Goal: Information Seeking & Learning: Learn about a topic

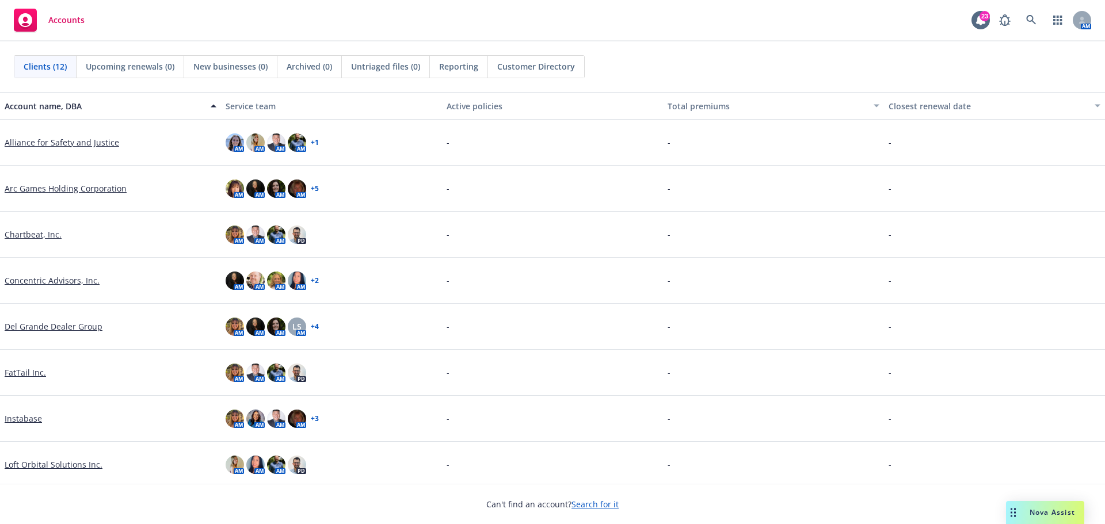
click at [68, 189] on link "Arc Games Holding Corporation" at bounding box center [66, 188] width 122 height 12
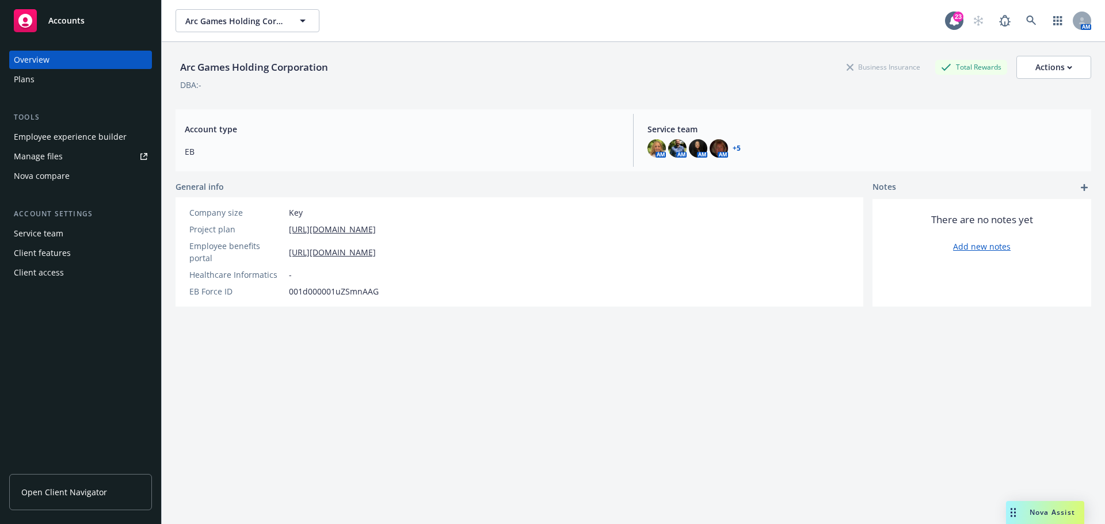
click at [32, 77] on div "Plans" at bounding box center [24, 79] width 21 height 18
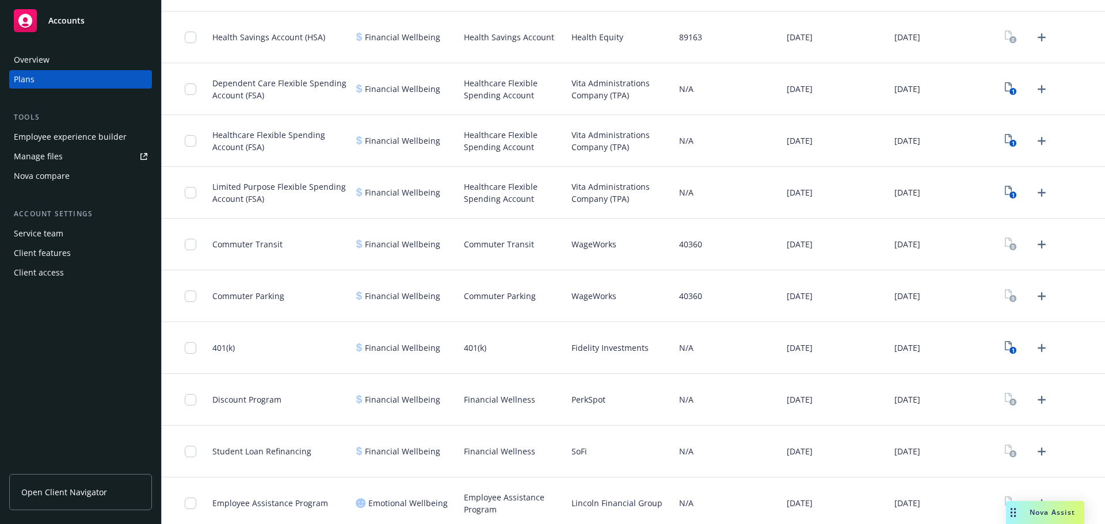
scroll to position [710, 0]
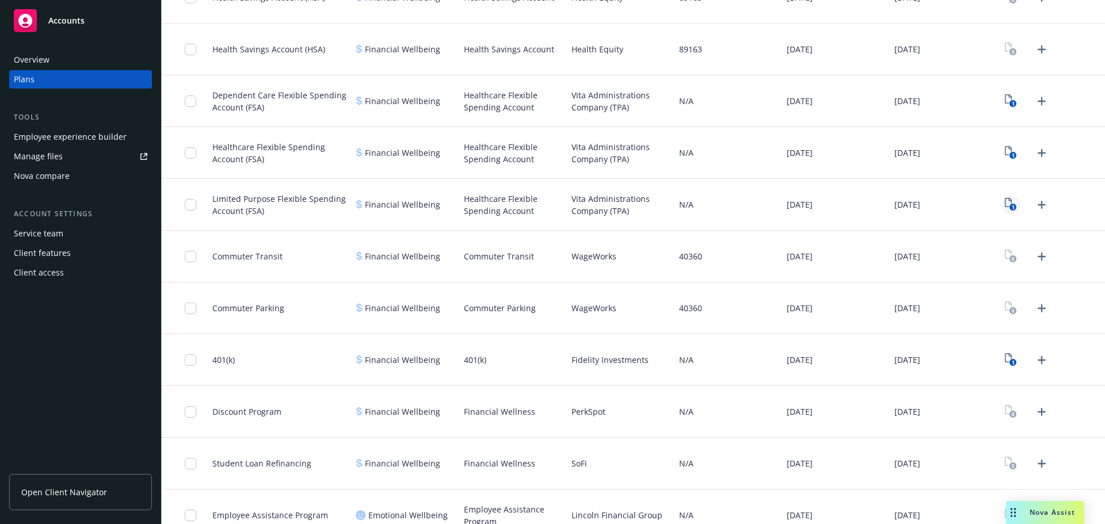
click at [1004, 204] on icon "1" at bounding box center [1010, 204] width 12 height 13
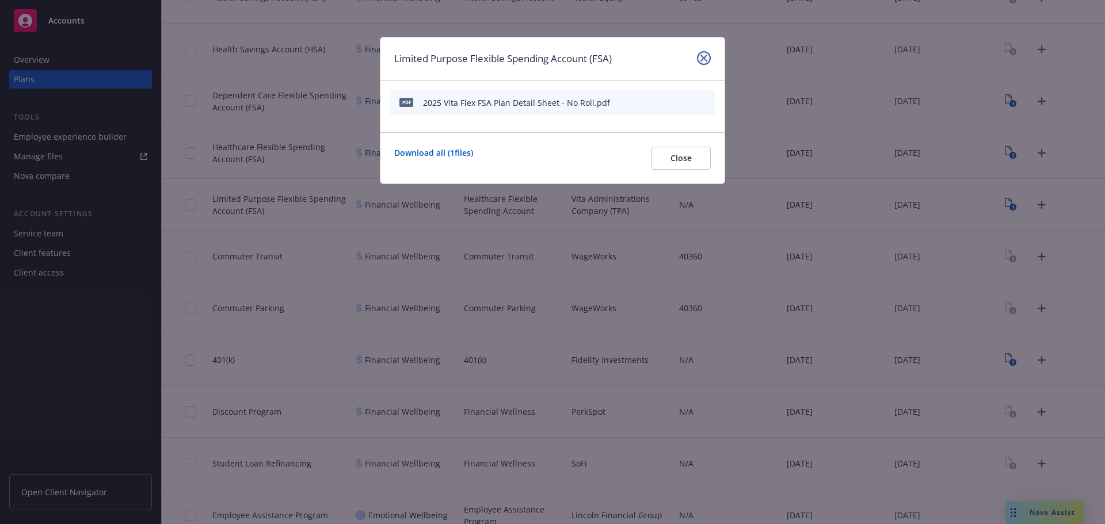
click at [706, 55] on icon "close" at bounding box center [703, 58] width 7 height 7
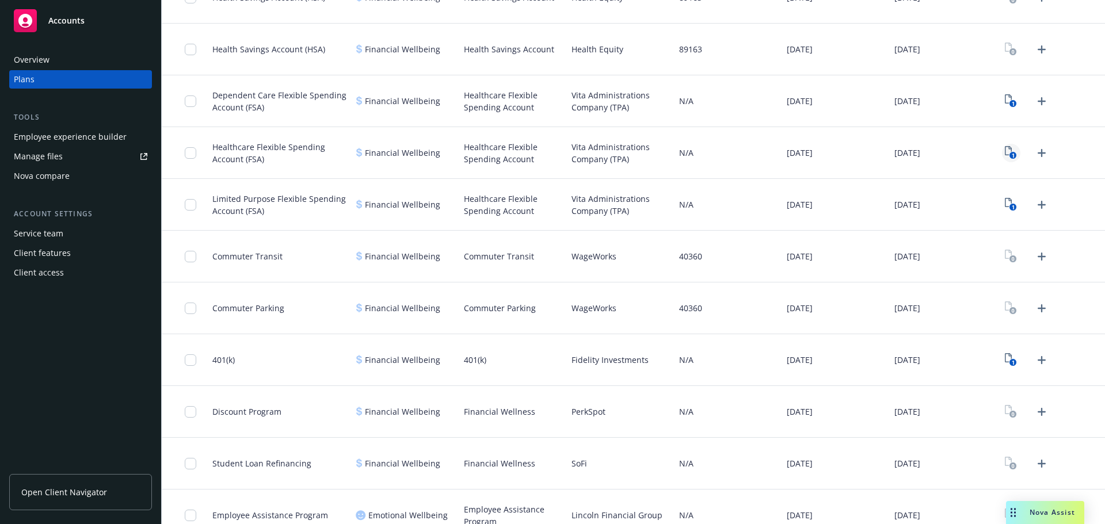
click at [1004, 148] on icon "1" at bounding box center [1010, 152] width 12 height 13
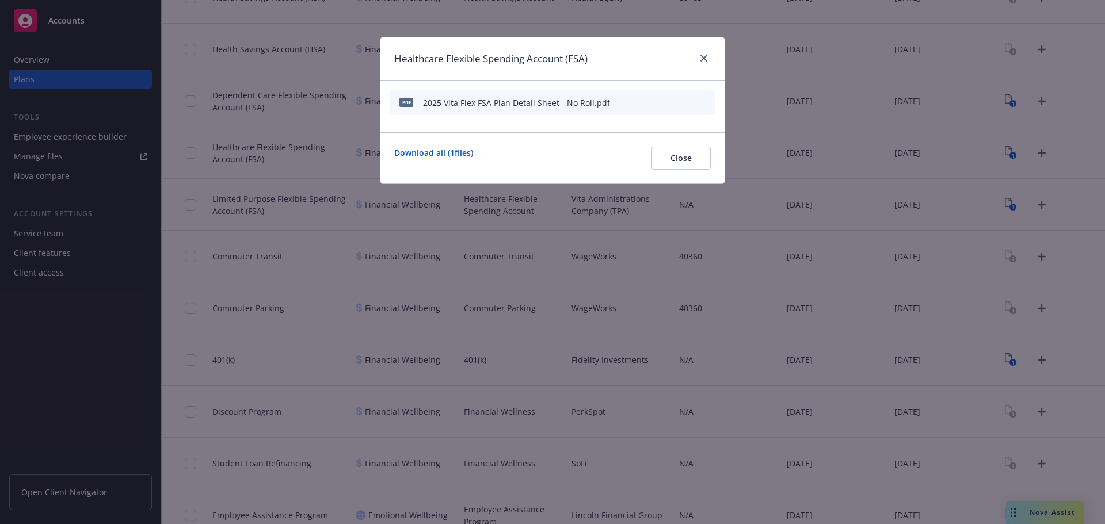
click at [711, 58] on div "Healthcare Flexible Spending Account (FSA)" at bounding box center [552, 58] width 344 height 43
click at [703, 59] on icon "close" at bounding box center [703, 58] width 7 height 7
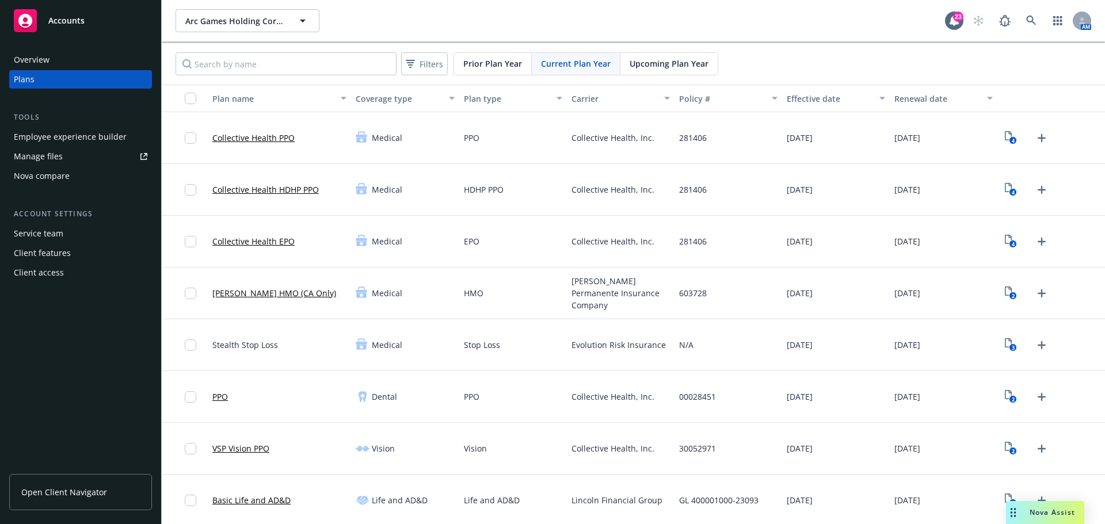
click at [502, 64] on span "Prior Plan Year" at bounding box center [492, 64] width 59 height 12
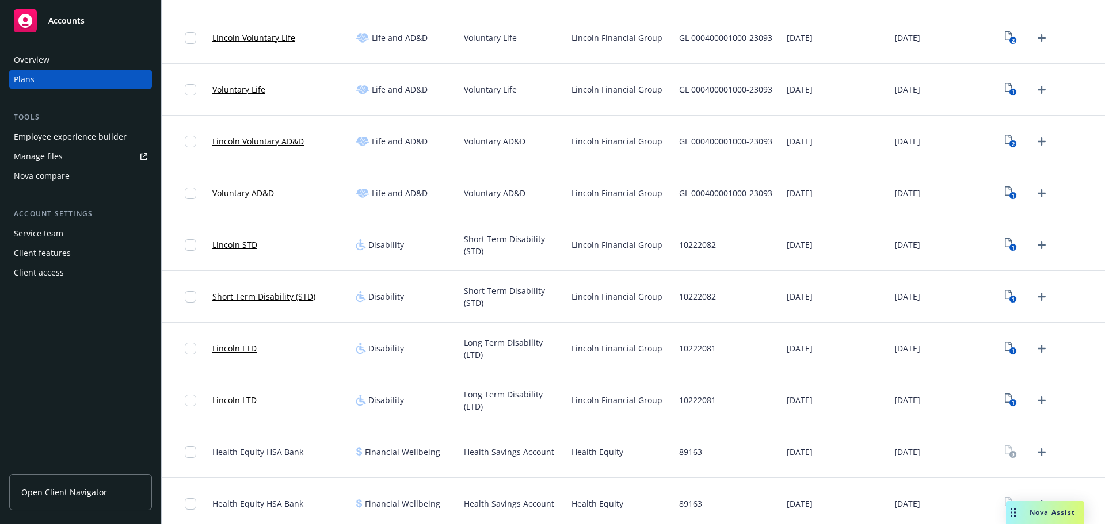
scroll to position [894, 0]
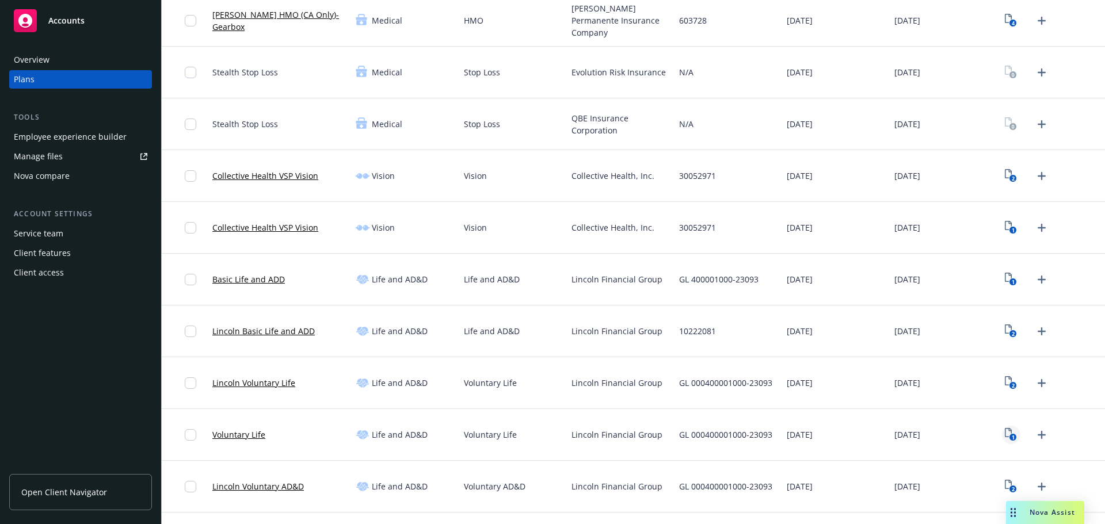
click at [1004, 431] on icon "1" at bounding box center [1010, 434] width 12 height 13
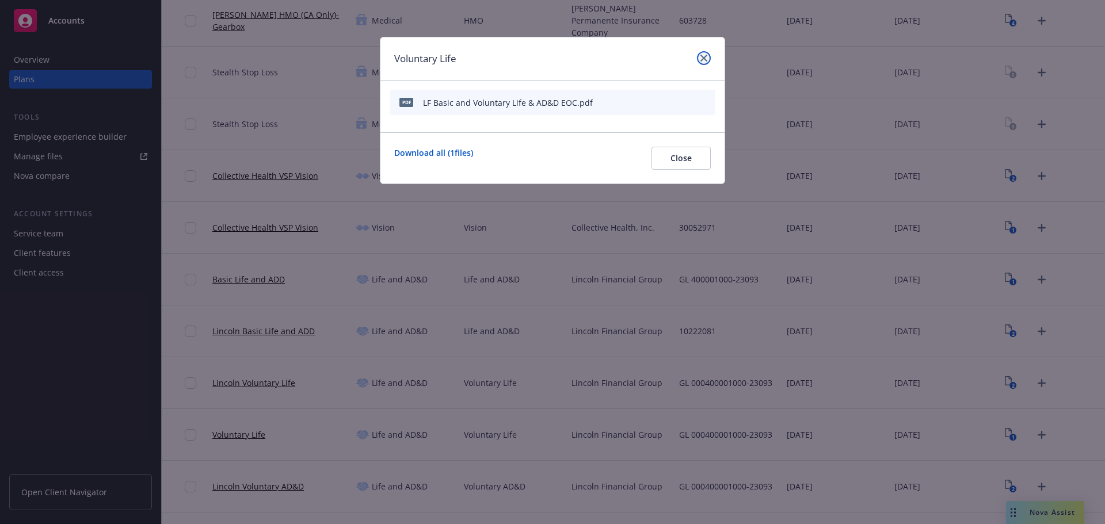
click at [703, 59] on icon "close" at bounding box center [703, 58] width 7 height 7
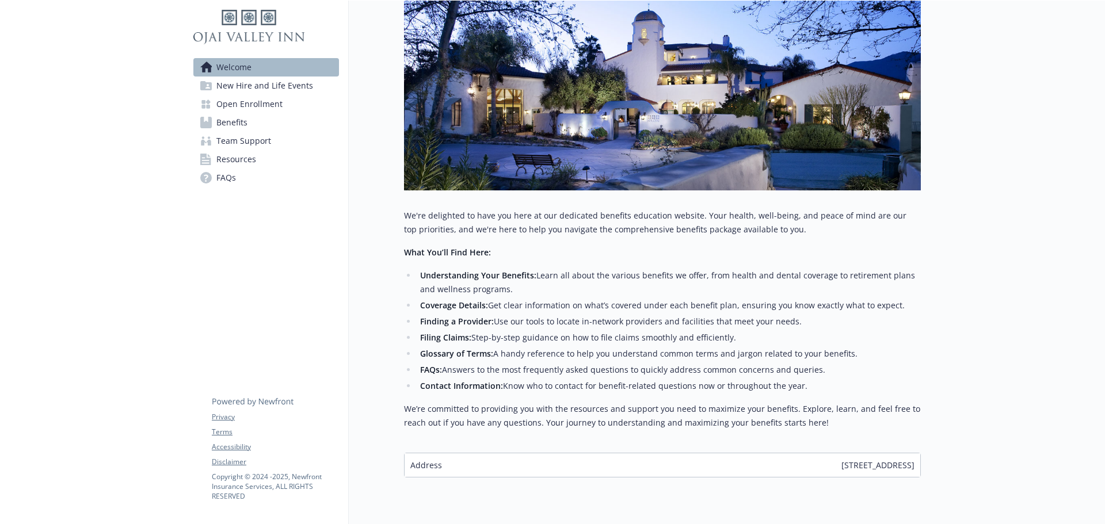
scroll to position [165, 0]
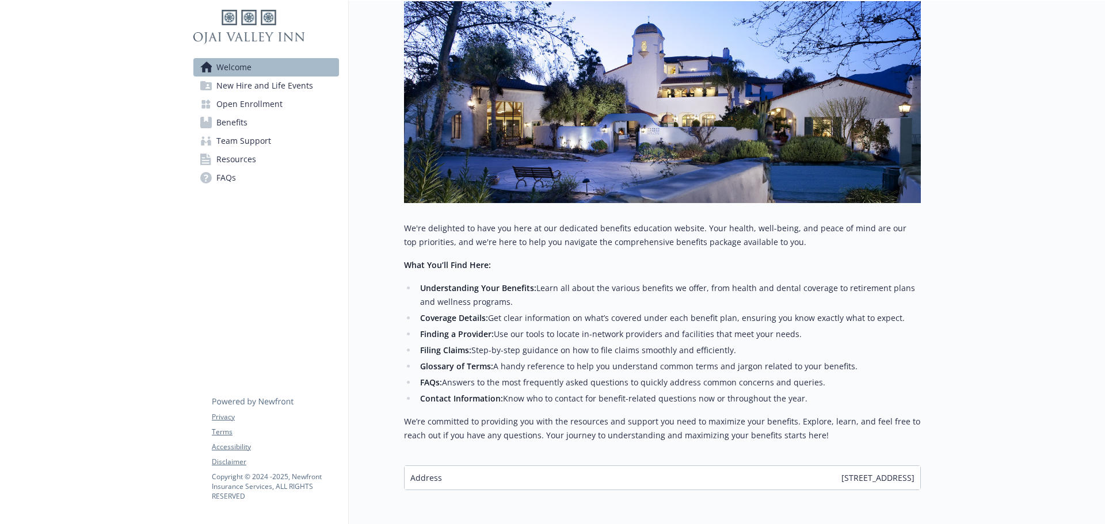
click at [251, 89] on span "New Hire and Life Events" at bounding box center [264, 86] width 97 height 18
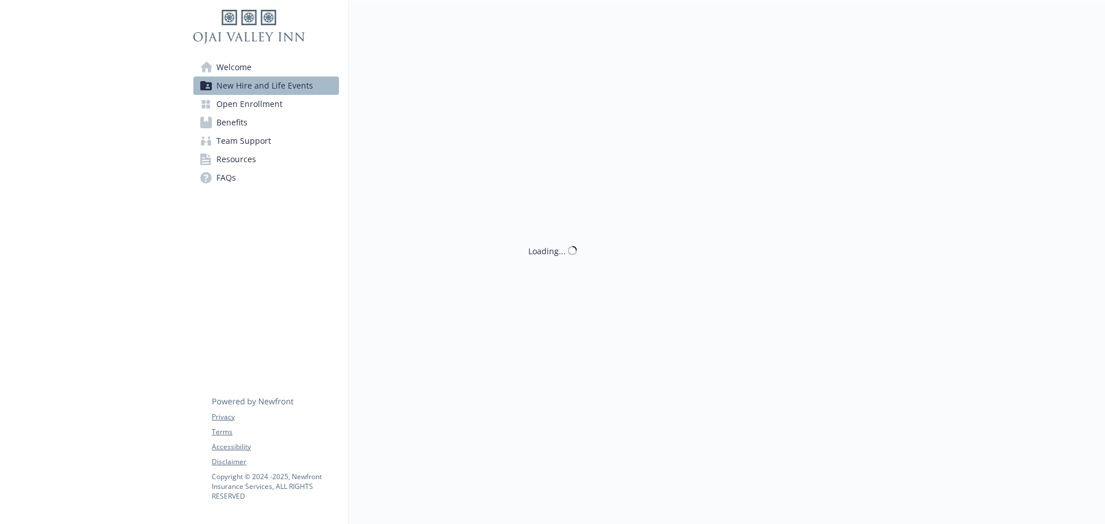
scroll to position [165, 0]
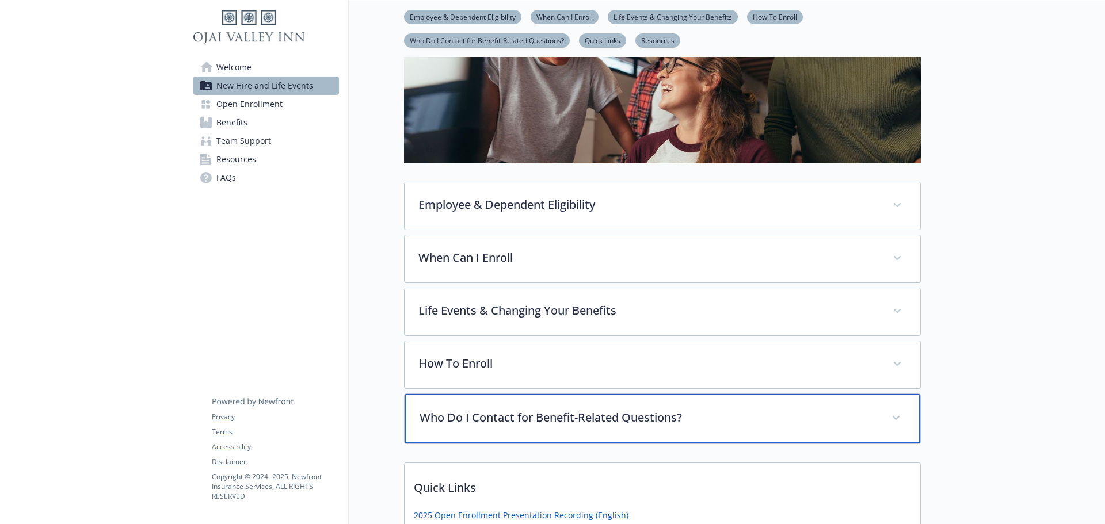
click at [684, 421] on p "Who Do I Contact for Benefit-Related Questions?" at bounding box center [648, 417] width 458 height 17
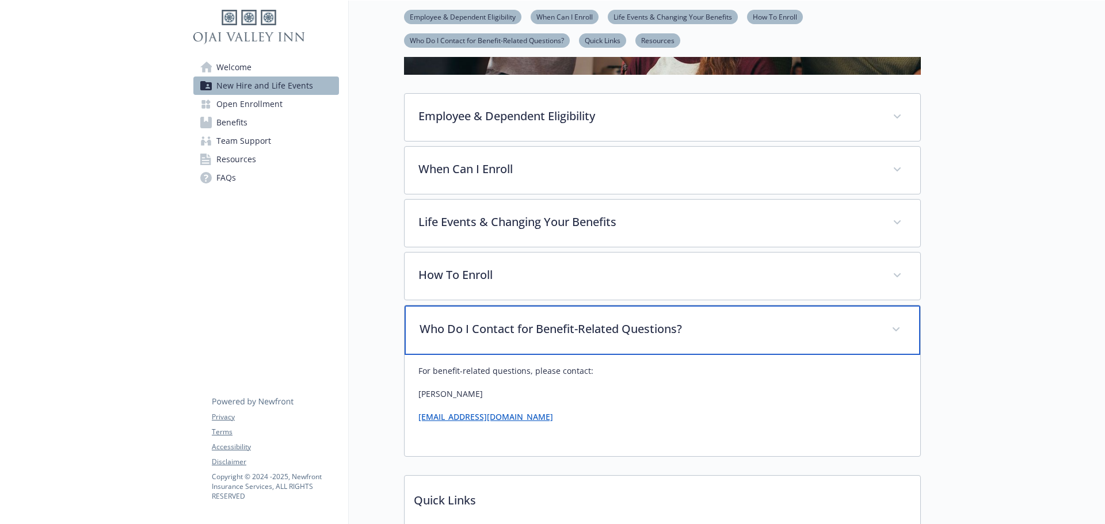
scroll to position [280, 0]
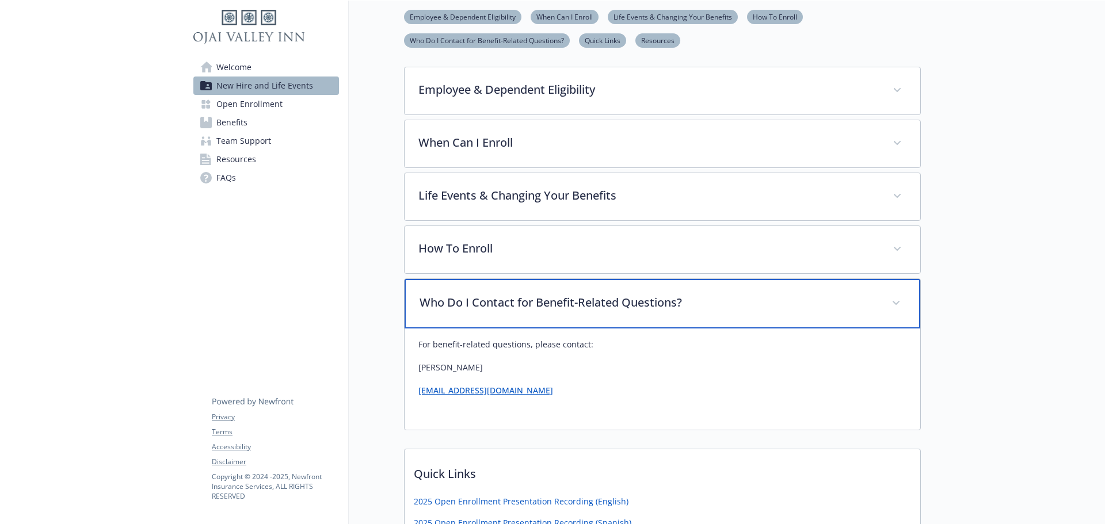
click at [701, 304] on p "Who Do I Contact for Benefit-Related Questions?" at bounding box center [648, 302] width 458 height 17
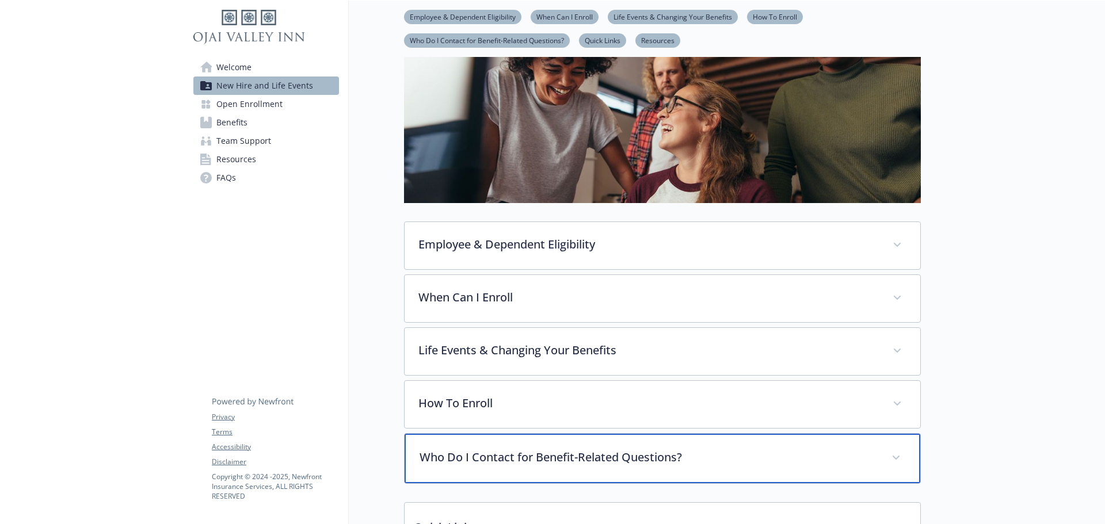
scroll to position [48, 0]
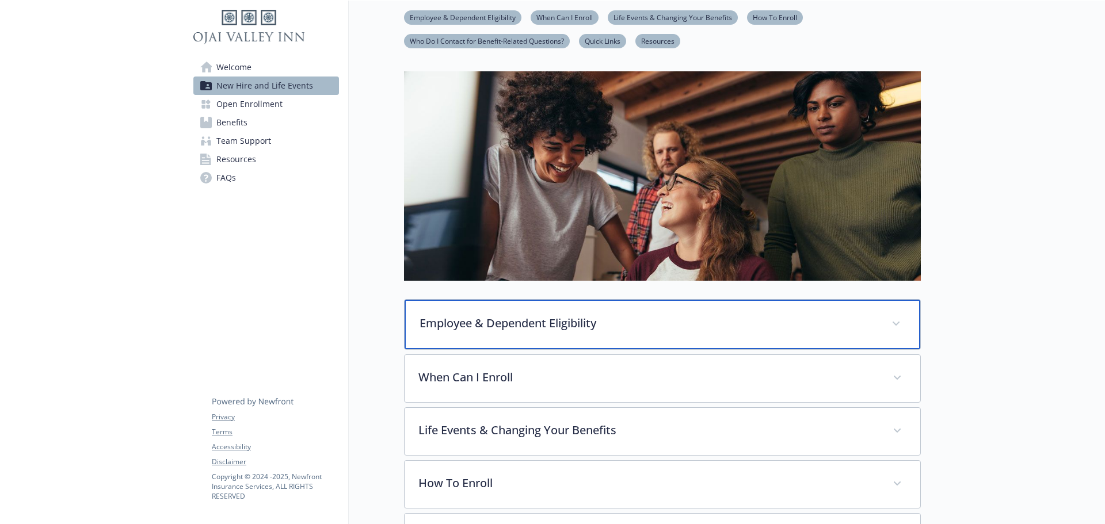
click at [581, 330] on p "Employee & Dependent Eligibility" at bounding box center [648, 323] width 458 height 17
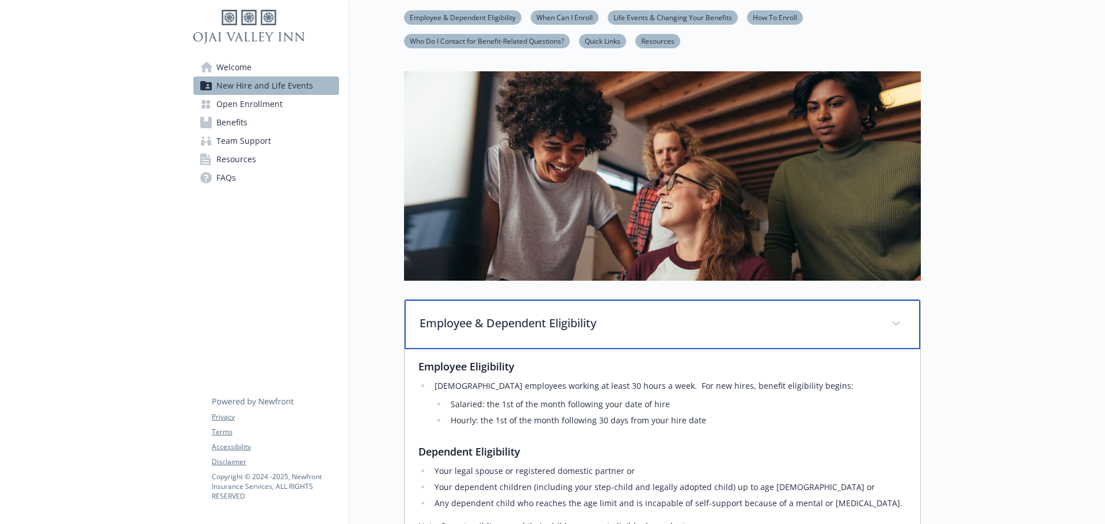
scroll to position [105, 0]
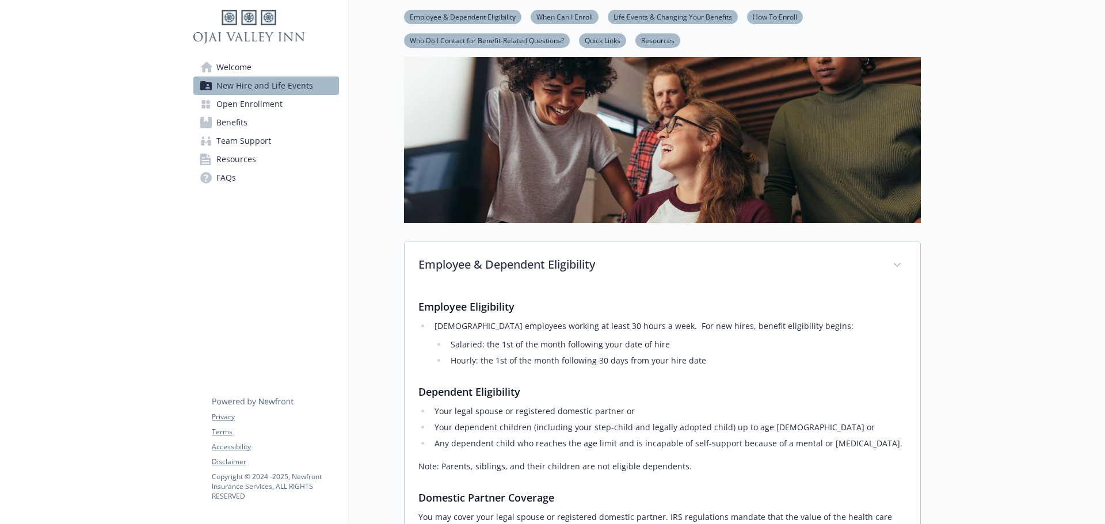
click at [702, 361] on li "Hourly: the 1st of the month following 30 days from your hire date" at bounding box center [676, 361] width 459 height 14
click at [709, 361] on li "Hourly: the 1st of the month following 30 days from your hire date" at bounding box center [676, 361] width 459 height 14
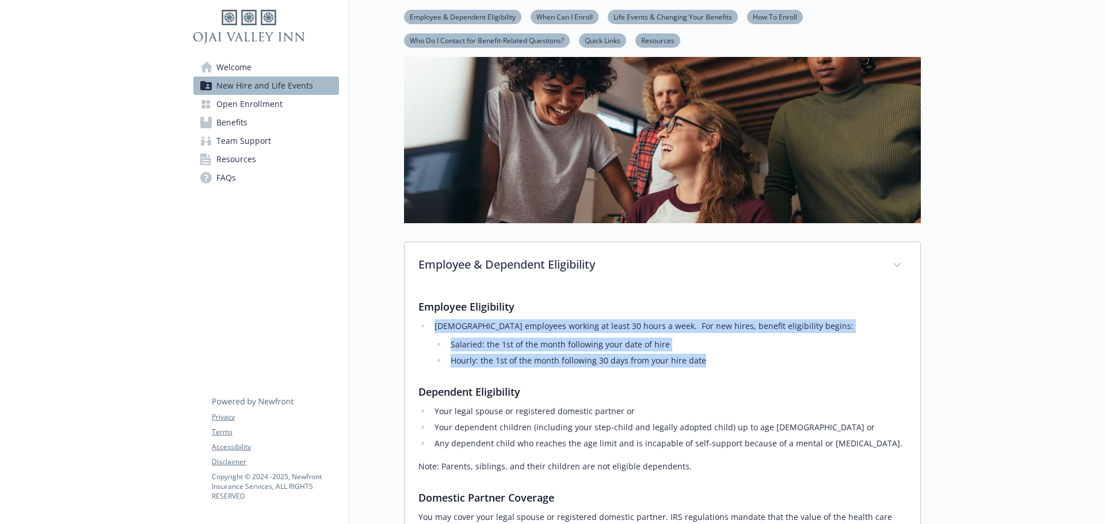
drag, startPoint x: 704, startPoint y: 362, endPoint x: 433, endPoint y: 326, distance: 273.3
click at [433, 326] on li "[DEMOGRAPHIC_DATA] employees working at least 30 hours a week. For new hires, b…" at bounding box center [668, 343] width 475 height 48
copy li "[DEMOGRAPHIC_DATA] employees working at least 30 hours a week. For new hires, b…"
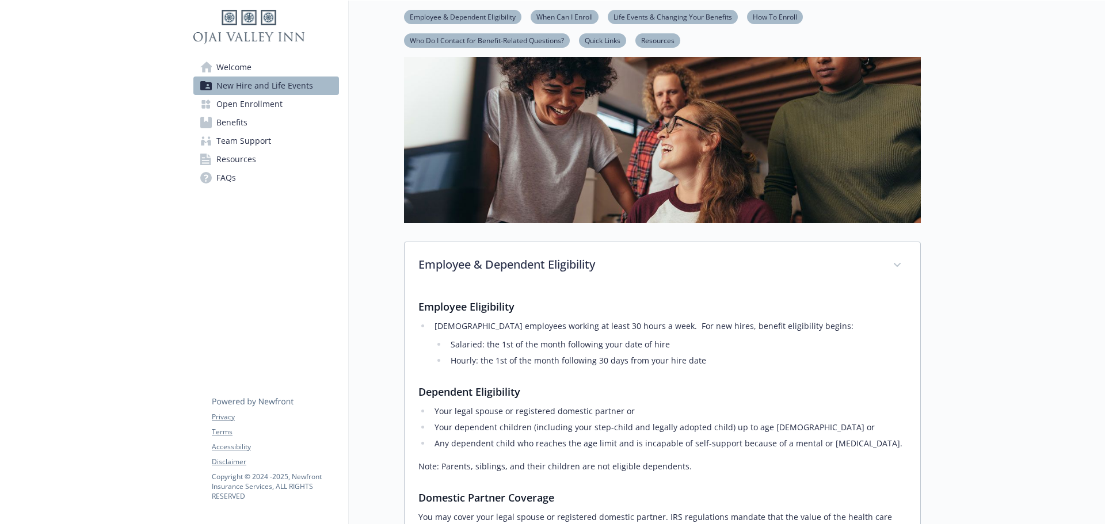
click at [668, 398] on h3 "Dependent Eligibility" at bounding box center [662, 392] width 488 height 16
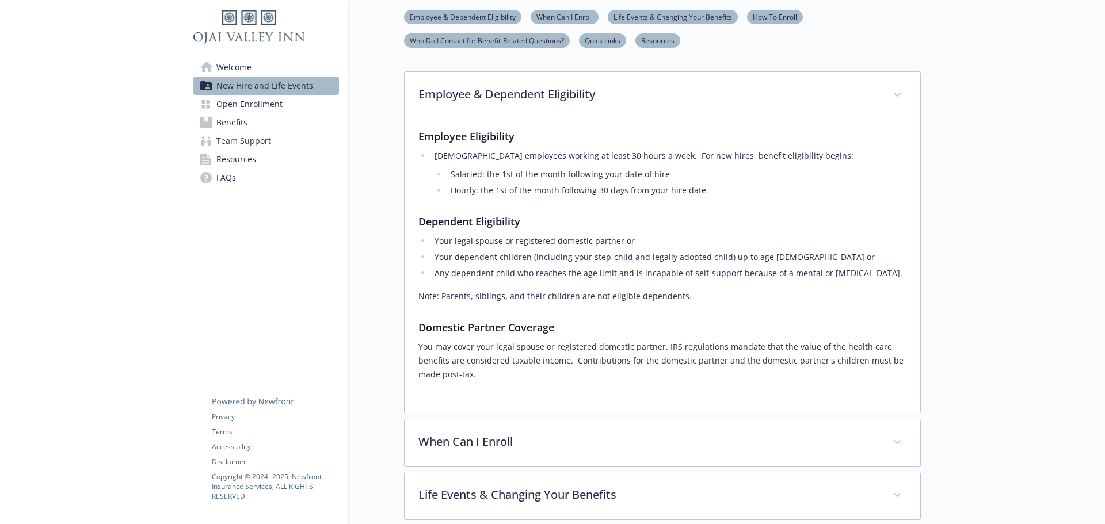
scroll to position [278, 0]
click at [682, 297] on p "Note: Parents, siblings, and their children are not eligible dependents." at bounding box center [662, 294] width 488 height 14
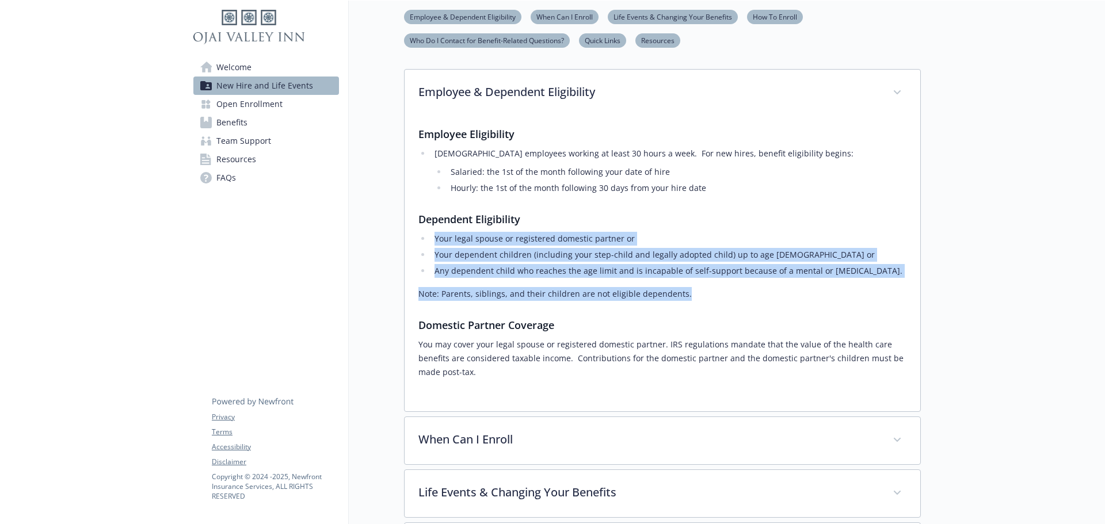
drag, startPoint x: 682, startPoint y: 294, endPoint x: 425, endPoint y: 240, distance: 262.7
click at [425, 240] on div "Employee Eligibility [DEMOGRAPHIC_DATA] employees working at least 30 hours a w…" at bounding box center [662, 252] width 488 height 253
copy div "Your legal spouse or registered domestic partner or Your dependent children (in…"
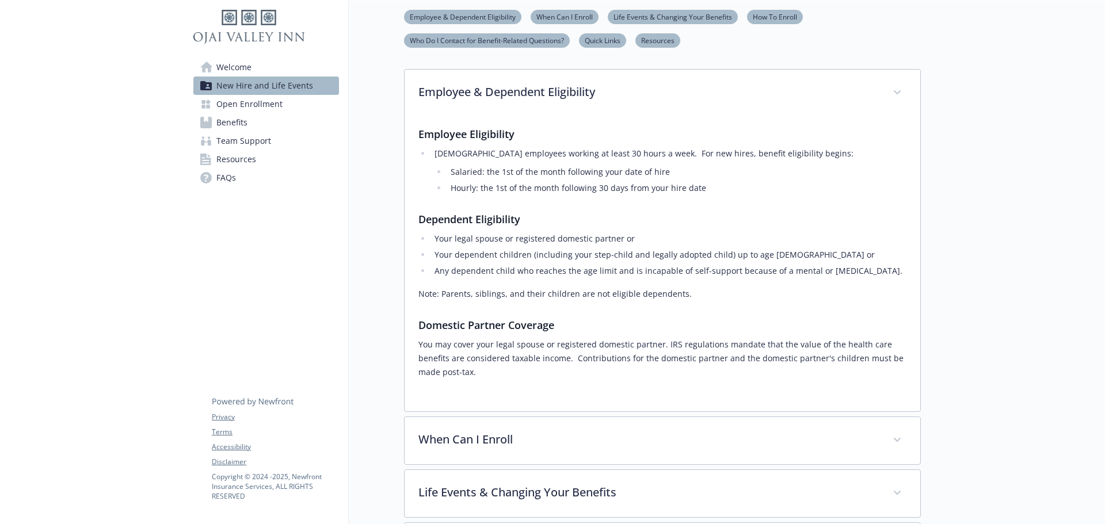
drag, startPoint x: 675, startPoint y: 305, endPoint x: 681, endPoint y: 304, distance: 5.9
click at [677, 305] on div "Employee Eligibility [DEMOGRAPHIC_DATA] employees working at least 30 hours a w…" at bounding box center [662, 252] width 488 height 253
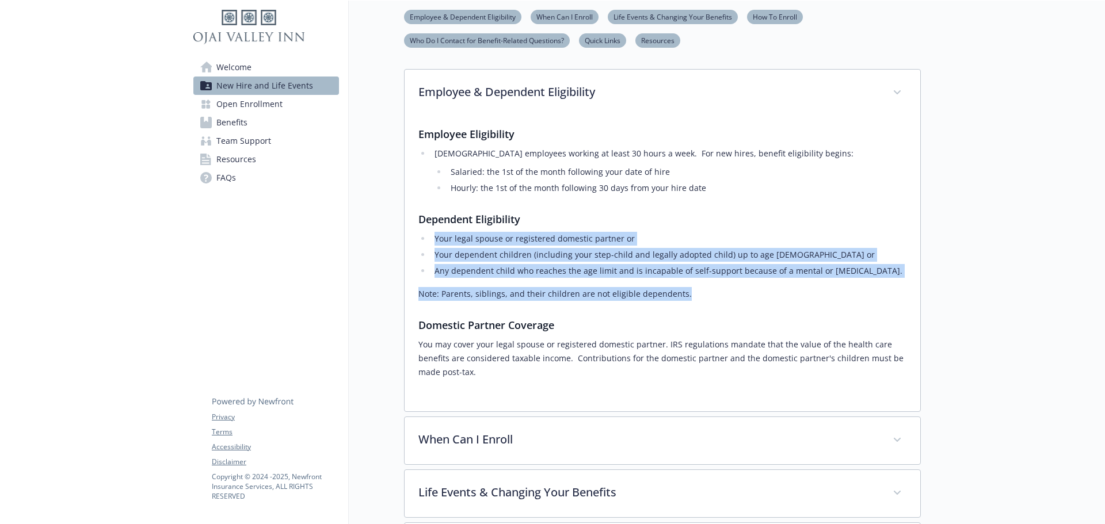
drag, startPoint x: 683, startPoint y: 296, endPoint x: 429, endPoint y: 240, distance: 259.8
click at [429, 240] on div "Employee Eligibility [DEMOGRAPHIC_DATA] employees working at least 30 hours a w…" at bounding box center [662, 252] width 488 height 253
copy div "Your legal spouse or registered domestic partner or Your dependent children (in…"
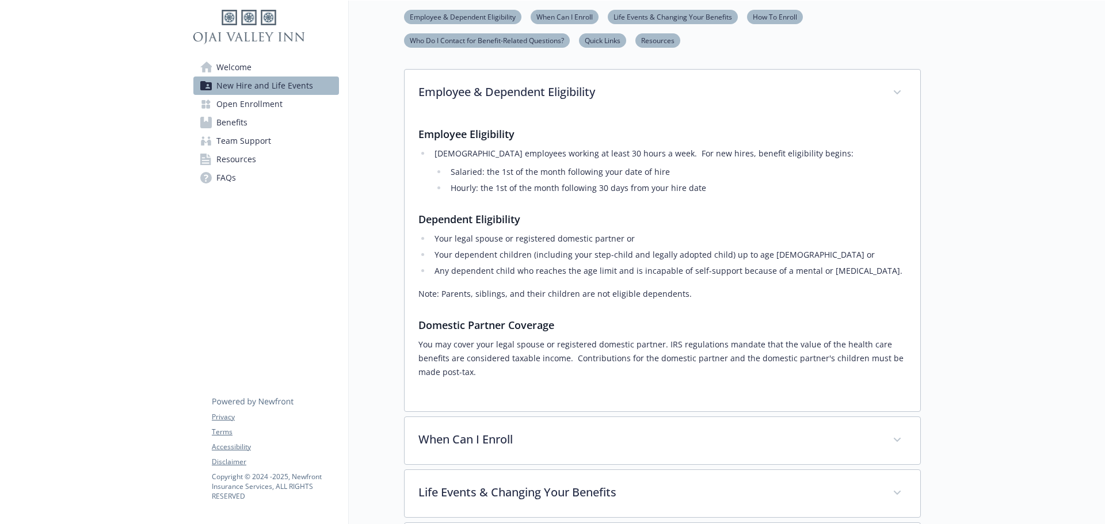
click at [494, 380] on div "Employee Eligibility [DEMOGRAPHIC_DATA] employees working at least 30 hours a w…" at bounding box center [662, 257] width 488 height 281
click at [481, 376] on p "You may cover your legal spouse or registered domestic partner. IRS regulations…" at bounding box center [662, 358] width 488 height 41
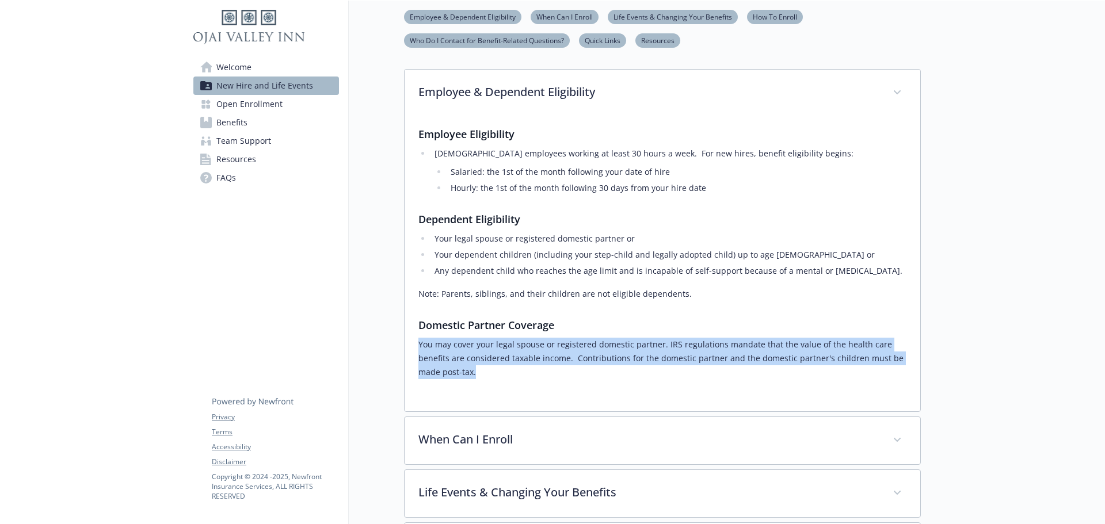
drag, startPoint x: 419, startPoint y: 343, endPoint x: 481, endPoint y: 372, distance: 68.5
click at [481, 372] on p "You may cover your legal spouse or registered domestic partner. IRS regulations…" at bounding box center [662, 358] width 488 height 41
copy p "You may cover your legal spouse or registered domestic partner. IRS regulations…"
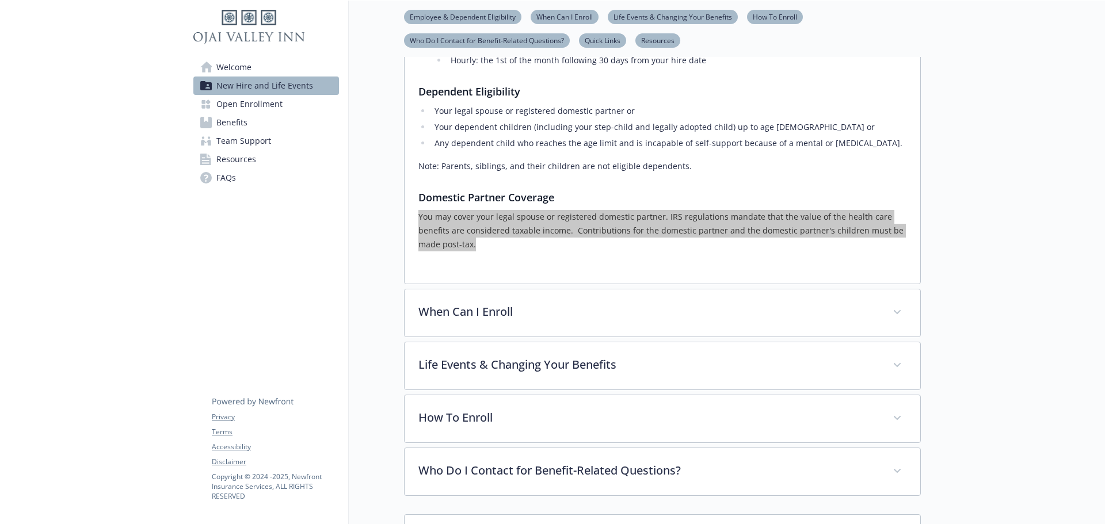
scroll to position [450, 0]
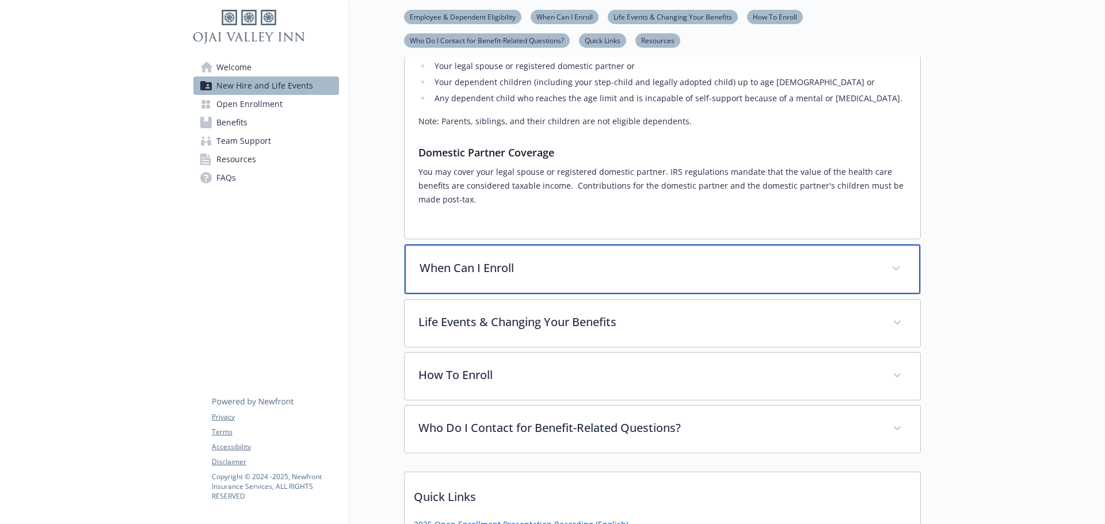
click at [628, 282] on div "When Can I Enroll" at bounding box center [661, 268] width 515 height 49
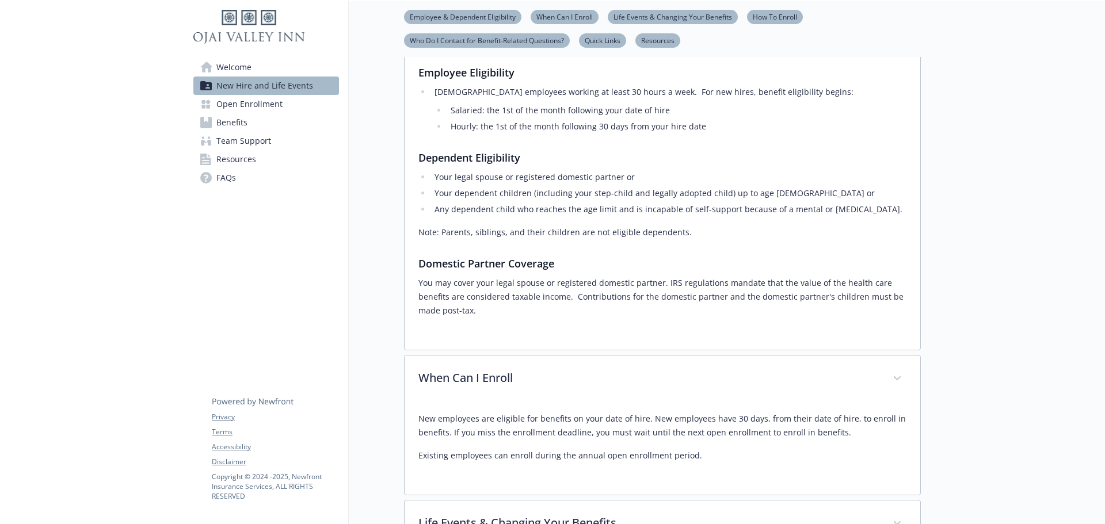
scroll to position [220, 0]
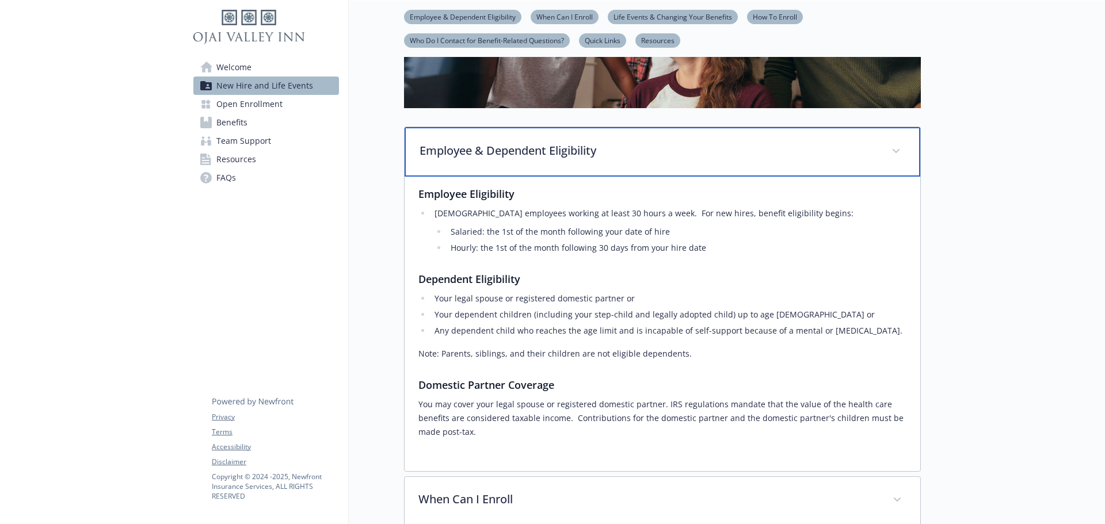
click at [670, 153] on p "Employee & Dependent Eligibility" at bounding box center [648, 150] width 458 height 17
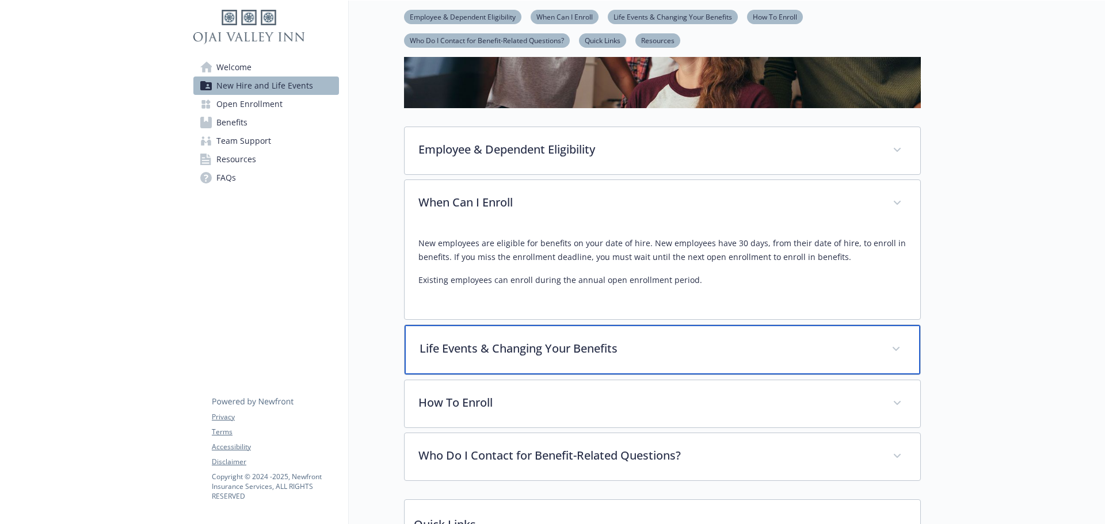
click at [596, 354] on p "Life Events & Changing Your Benefits" at bounding box center [648, 348] width 458 height 17
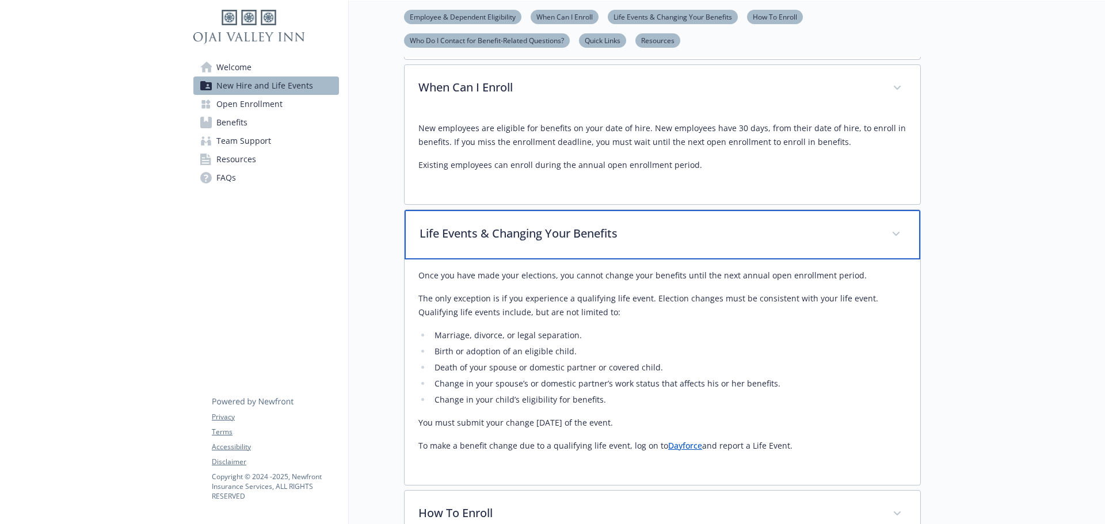
scroll to position [278, 0]
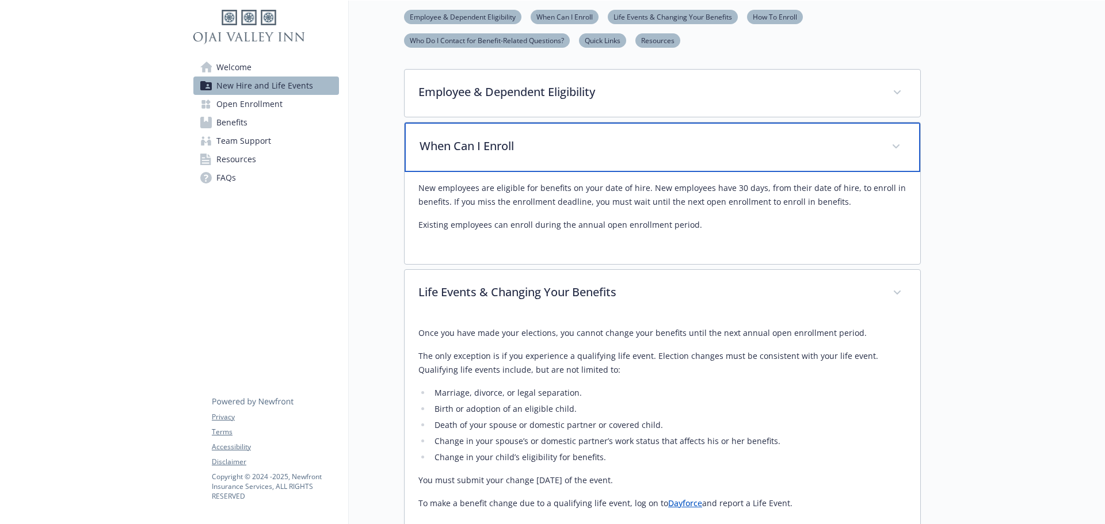
click at [583, 158] on div "When Can I Enroll" at bounding box center [661, 147] width 515 height 49
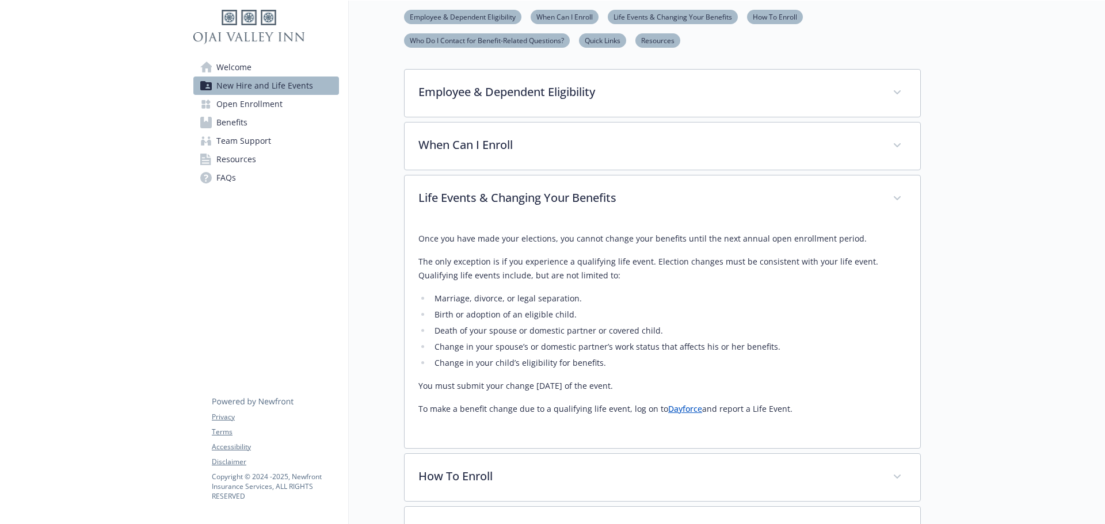
click at [680, 412] on link "Dayforce" at bounding box center [685, 408] width 34 height 11
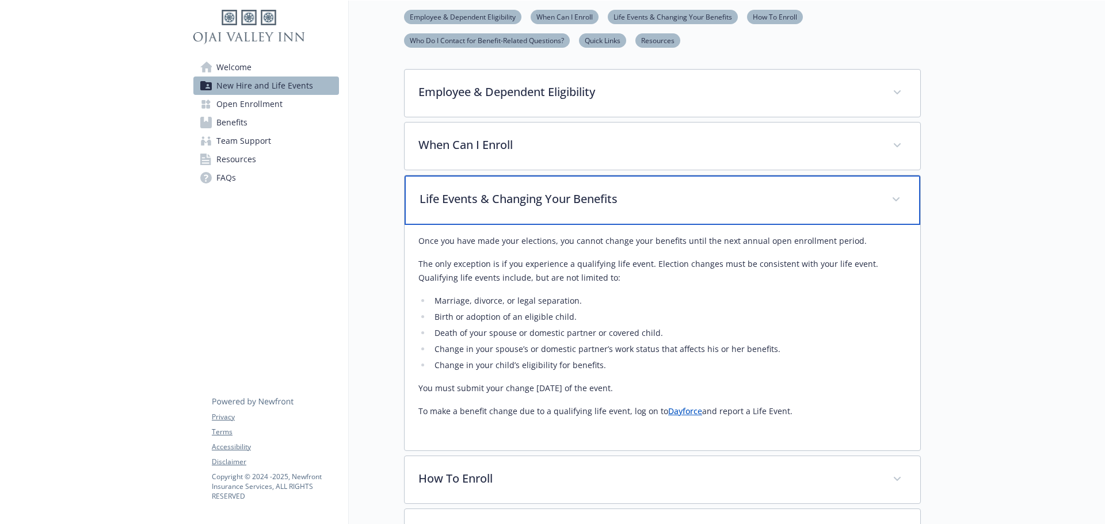
click at [619, 202] on p "Life Events & Changing Your Benefits" at bounding box center [648, 198] width 458 height 17
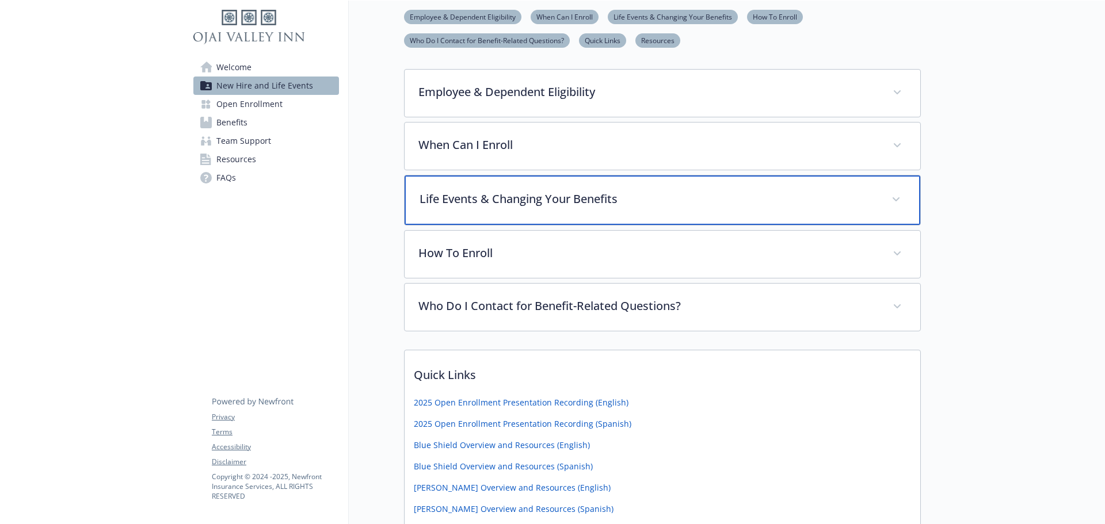
click at [641, 199] on p "Life Events & Changing Your Benefits" at bounding box center [648, 198] width 458 height 17
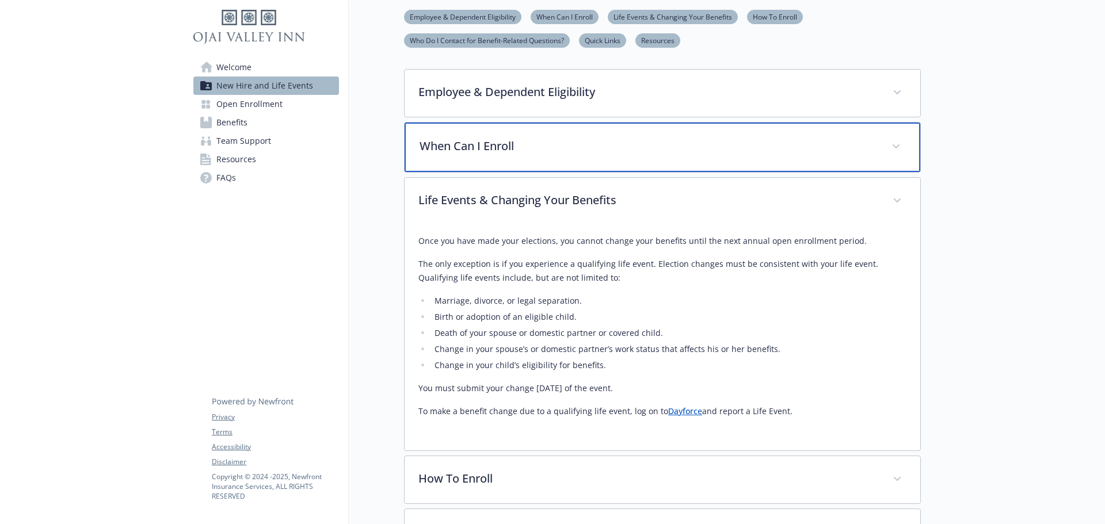
click at [620, 156] on div "When Can I Enroll" at bounding box center [661, 147] width 515 height 49
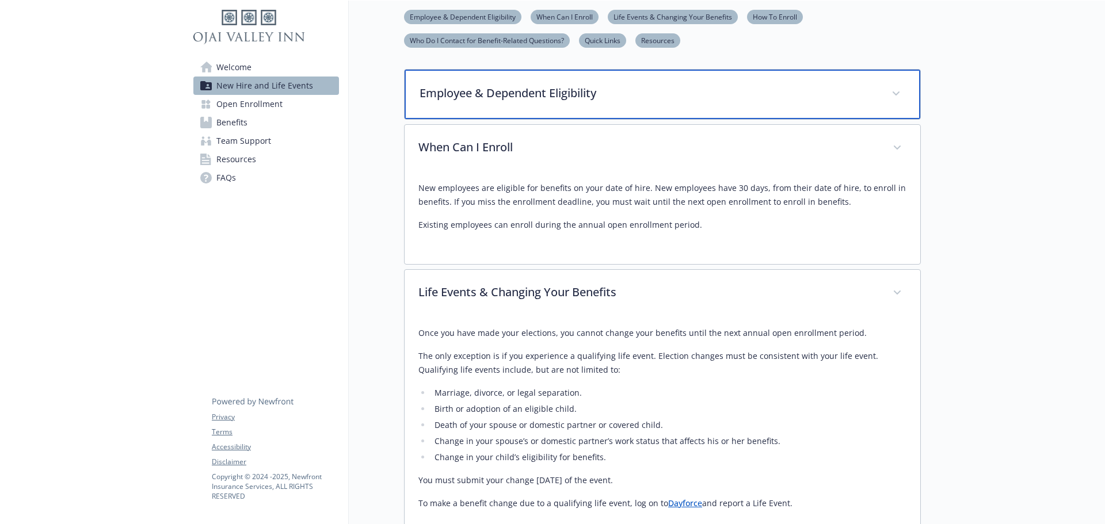
click at [625, 115] on div "Employee & Dependent Eligibility" at bounding box center [661, 94] width 515 height 49
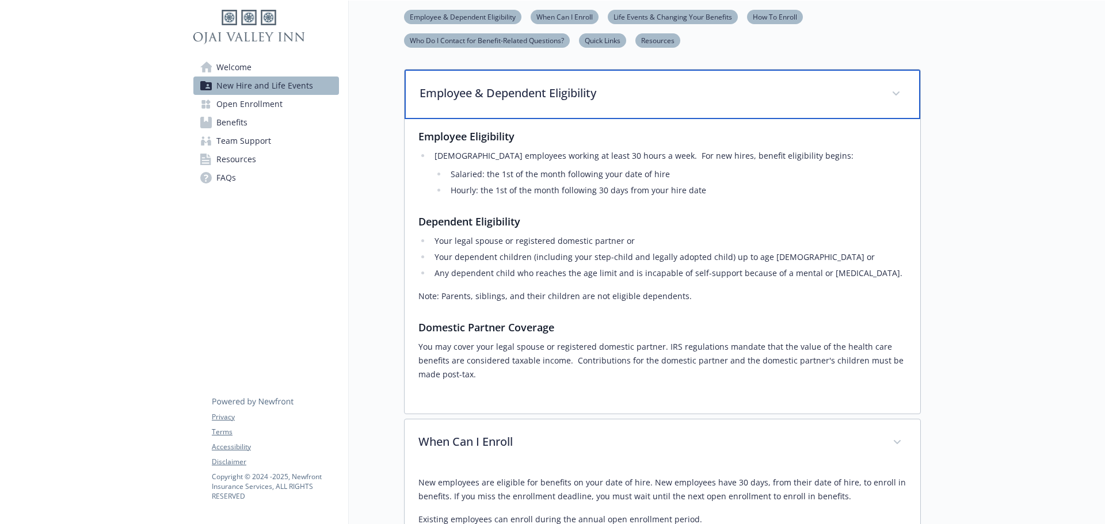
click at [625, 115] on div "Employee & Dependent Eligibility" at bounding box center [661, 94] width 515 height 49
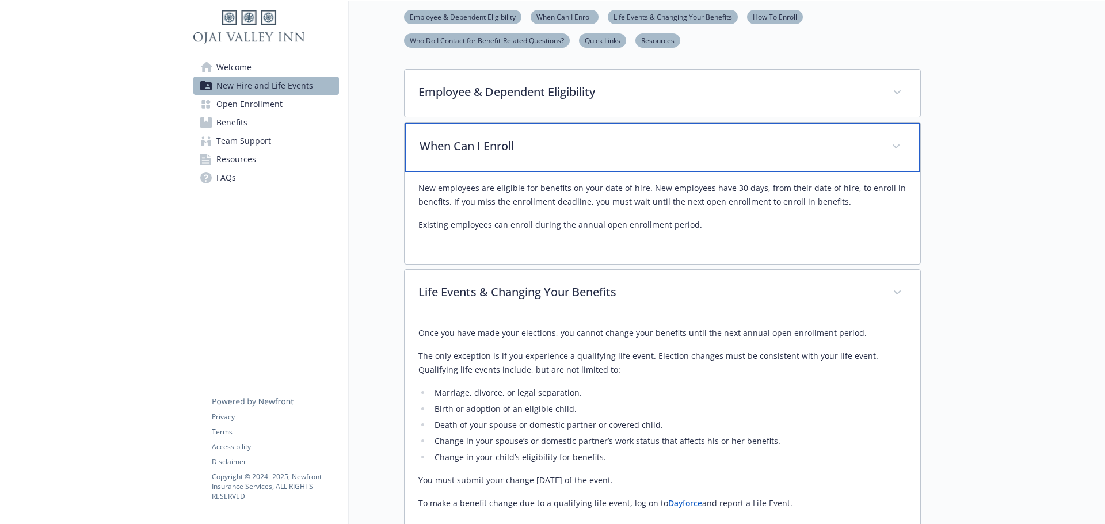
click at [626, 159] on div "When Can I Enroll" at bounding box center [661, 147] width 515 height 49
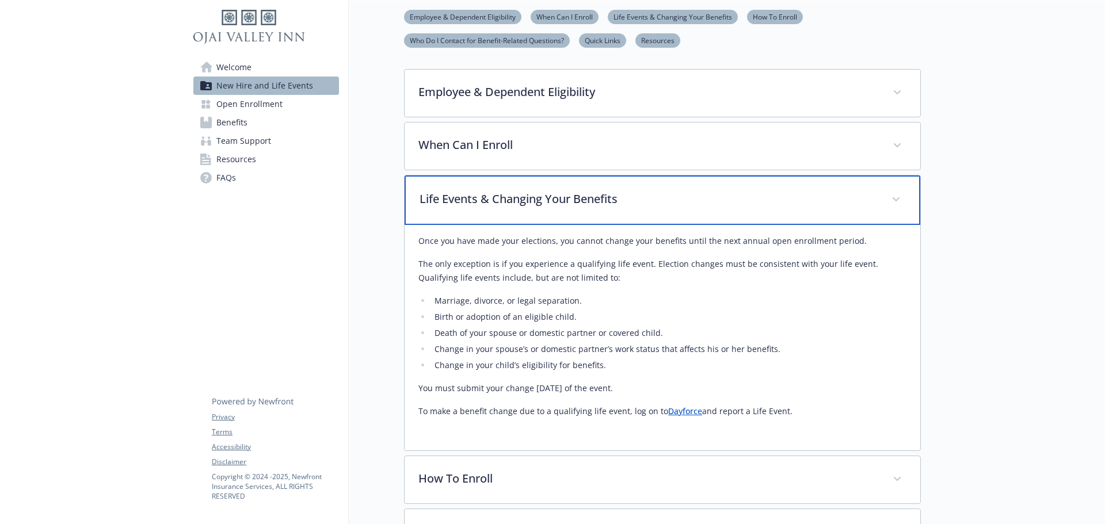
click at [643, 203] on p "Life Events & Changing Your Benefits" at bounding box center [648, 198] width 458 height 17
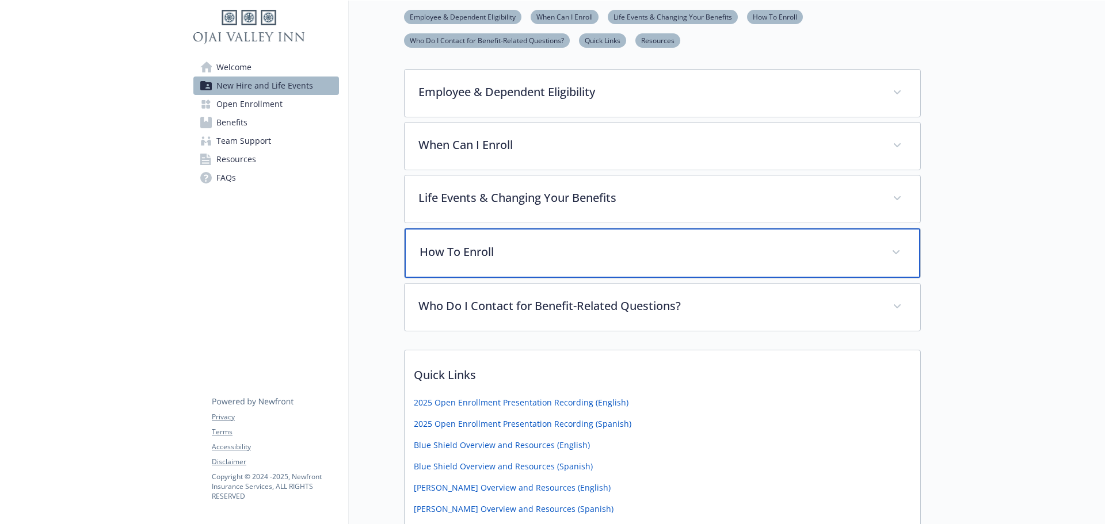
click at [597, 268] on div "How To Enroll" at bounding box center [661, 252] width 515 height 49
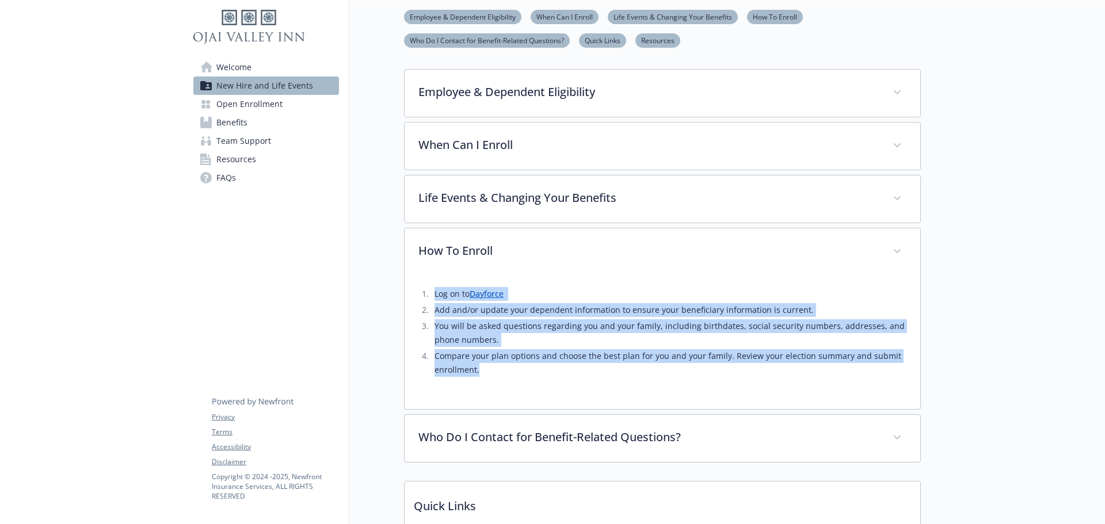
drag, startPoint x: 480, startPoint y: 370, endPoint x: 412, endPoint y: 278, distance: 114.8
click at [412, 278] on div "Log on to Dayforce Add and/or update your dependent information to ensure your …" at bounding box center [661, 342] width 515 height 133
copy ol "Log on to Dayforce Add and/or update your dependent information to ensure your …"
drag, startPoint x: 505, startPoint y: 374, endPoint x: 498, endPoint y: 370, distance: 8.2
click at [505, 374] on li "Compare your plan options and choose the best plan for you and your family. Rev…" at bounding box center [668, 363] width 475 height 28
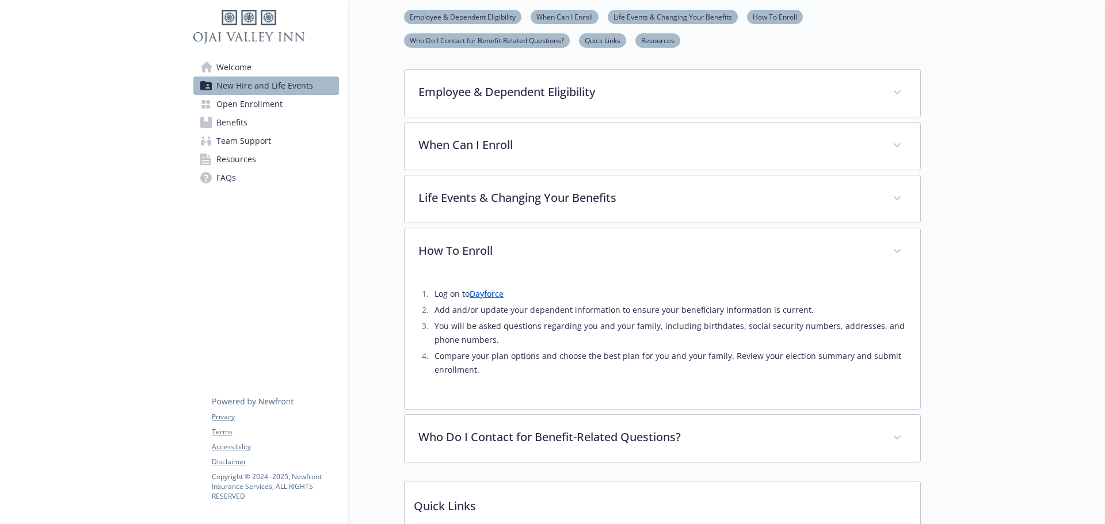
click at [492, 370] on li "Compare your plan options and choose the best plan for you and your family. Rev…" at bounding box center [668, 363] width 475 height 28
click at [492, 372] on li "Compare your plan options and choose the best plan for you and your family. Rev…" at bounding box center [668, 363] width 475 height 28
click at [475, 370] on li "Compare your plan options and choose the best plan for you and your family. Rev…" at bounding box center [668, 363] width 475 height 28
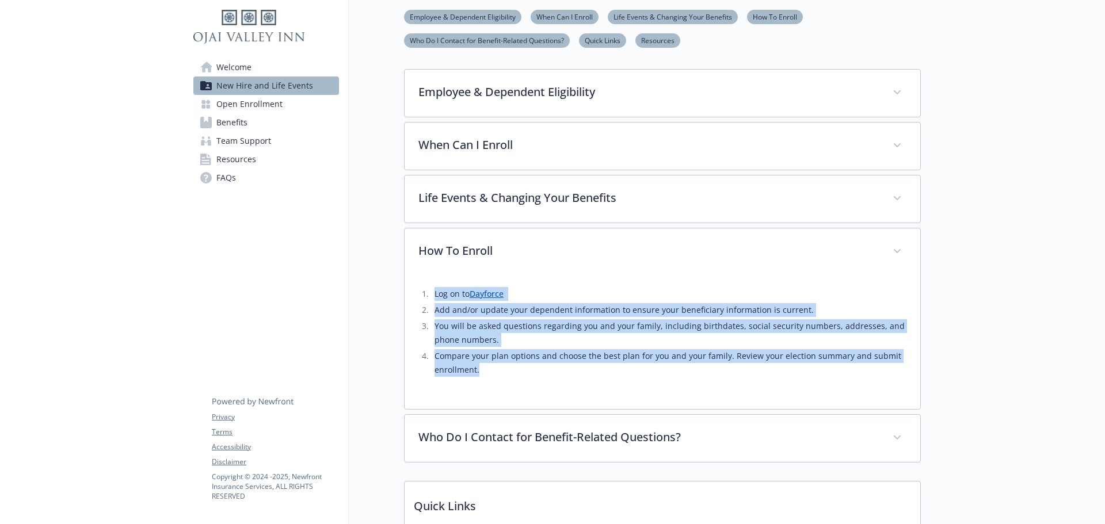
drag, startPoint x: 477, startPoint y: 370, endPoint x: 410, endPoint y: 293, distance: 102.0
click at [410, 293] on div "Log on to Dayforce Add and/or update your dependent information to ensure your …" at bounding box center [661, 342] width 515 height 133
copy ol "Log on to Dayforce Add and/or update your dependent information to ensure your …"
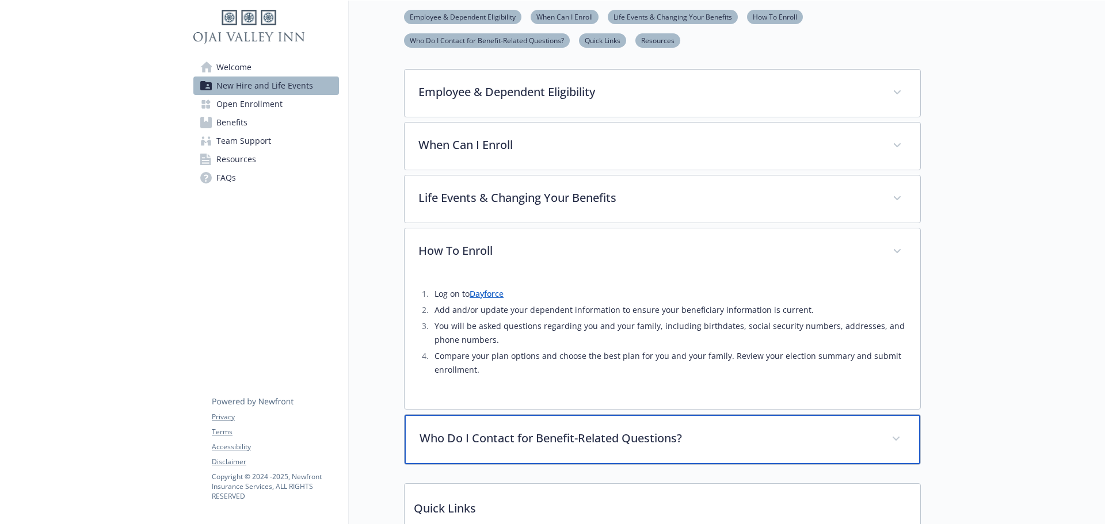
click at [664, 444] on p "Who Do I Contact for Benefit-Related Questions?" at bounding box center [648, 438] width 458 height 17
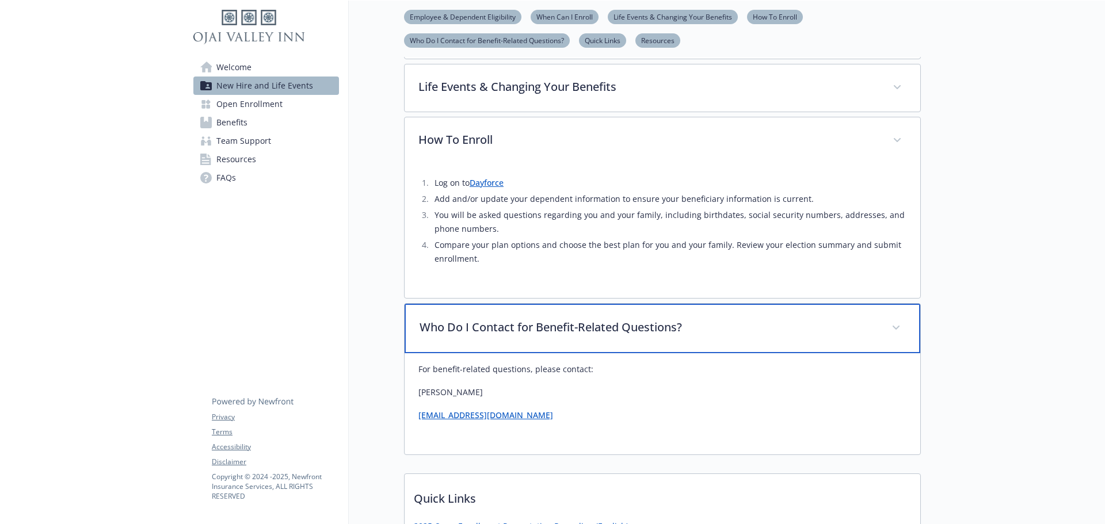
scroll to position [450, 0]
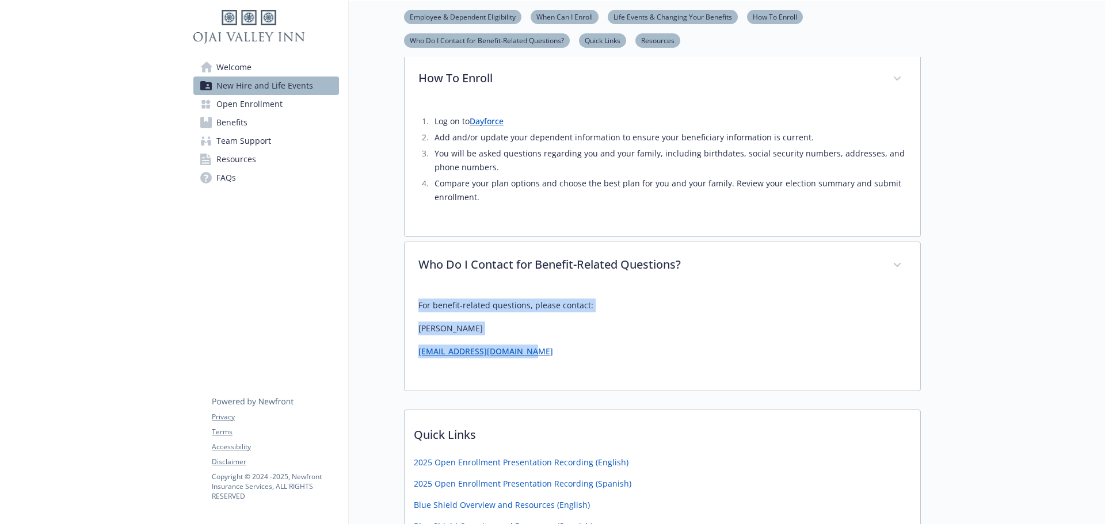
drag, startPoint x: 518, startPoint y: 353, endPoint x: 412, endPoint y: 311, distance: 114.6
click at [412, 311] on div "For benefit-related questions, please contact: [PERSON_NAME] [EMAIL_ADDRESS][DO…" at bounding box center [661, 339] width 515 height 101
copy div "For benefit-related questions, please contact: [PERSON_NAME] [EMAIL_ADDRESS][DO…"
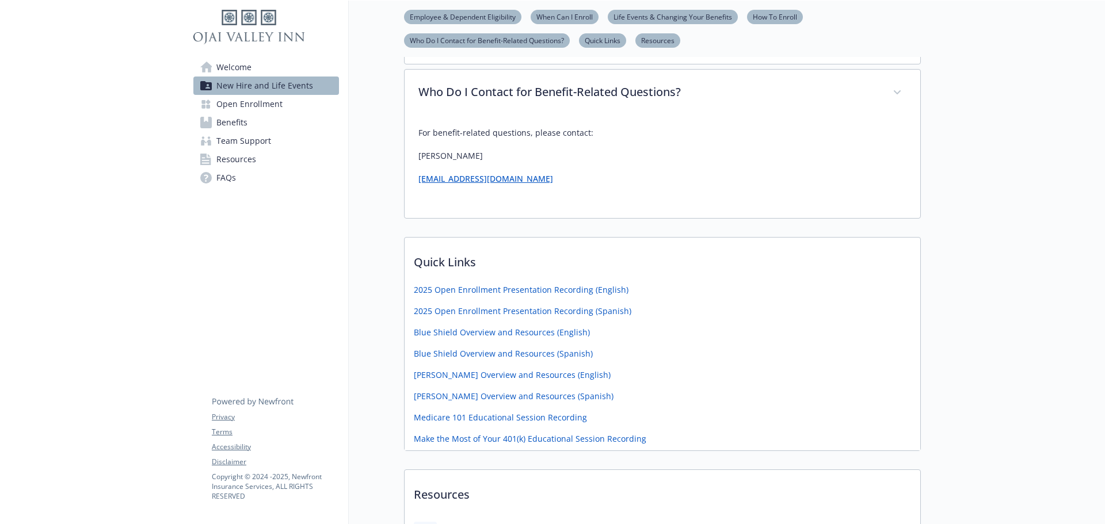
click at [710, 291] on div "2025 Open Enrollment Presentation Recording (English)" at bounding box center [661, 293] width 515 height 18
click at [590, 289] on link "2025 Open Enrollment Presentation Recording (English)" at bounding box center [522, 291] width 217 height 14
click at [540, 310] on link "2025 Open Enrollment Presentation Recording (Spanish)" at bounding box center [524, 312] width 220 height 14
click at [535, 335] on link "Blue Shield Overview and Resources (English)" at bounding box center [503, 333] width 178 height 14
click at [480, 357] on link "Blue Shield Overview and Resources (Spanish)" at bounding box center [504, 354] width 181 height 14
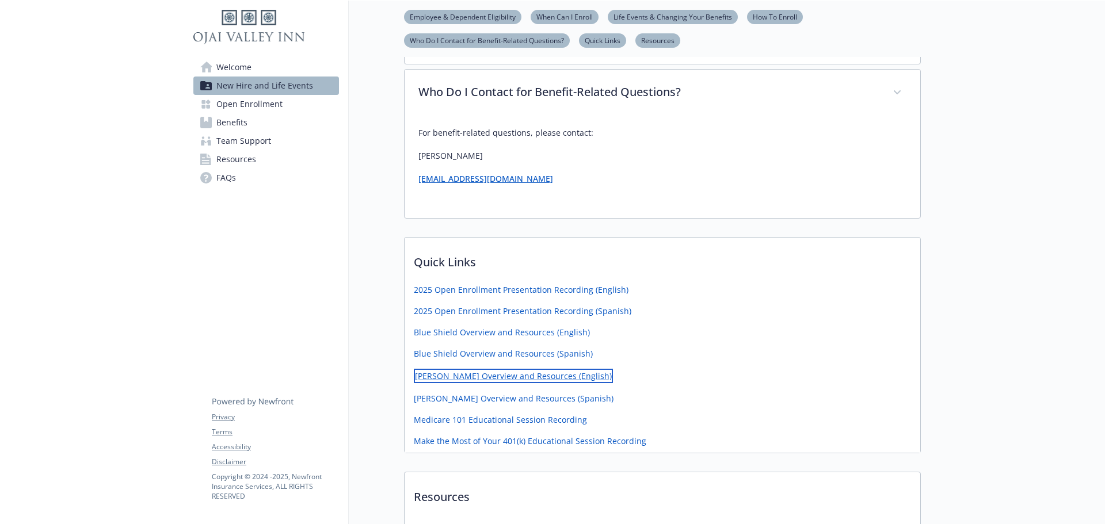
click at [491, 376] on link "[PERSON_NAME] Overview and Resources (English)" at bounding box center [513, 376] width 199 height 14
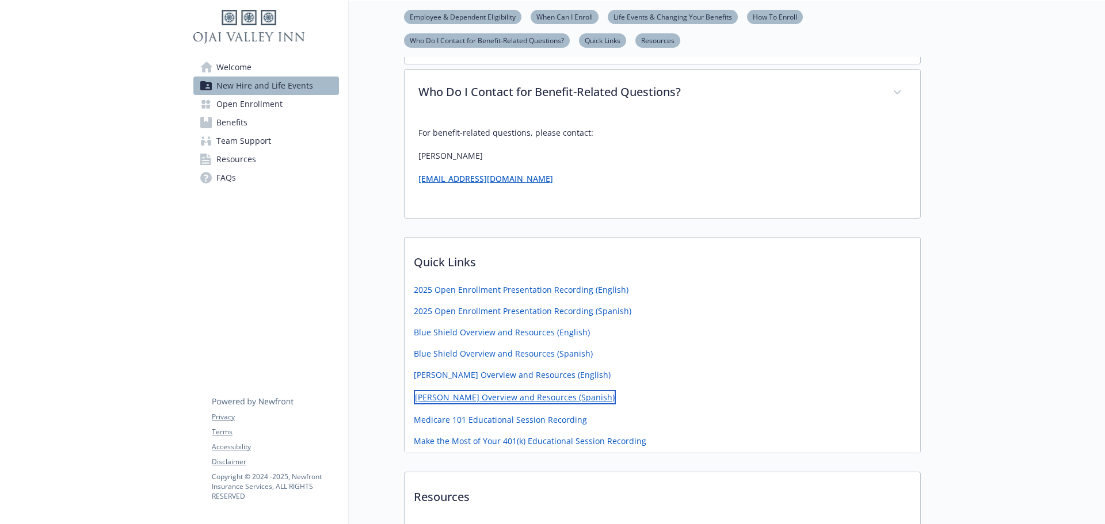
click at [472, 398] on link "[PERSON_NAME] Overview and Resources (Spanish)" at bounding box center [515, 397] width 202 height 14
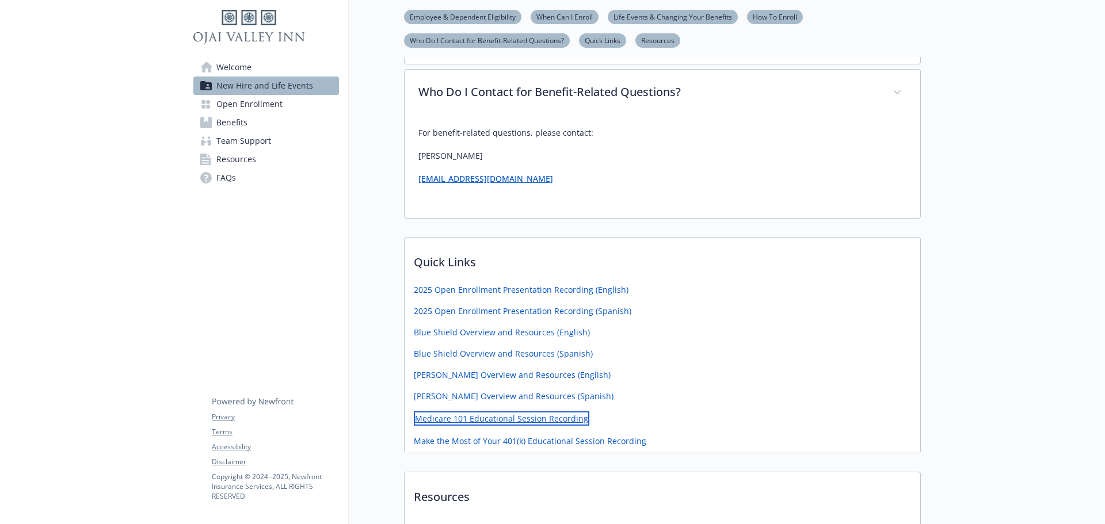
click at [531, 420] on link "Medicare 101 Educational Session Recording" at bounding box center [501, 418] width 175 height 14
click at [607, 414] on div "Medicare 101 Educational Session Recording" at bounding box center [661, 420] width 515 height 18
drag, startPoint x: 598, startPoint y: 421, endPoint x: 415, endPoint y: 422, distance: 182.9
click at [415, 422] on div "Medicare 101 Educational Session Recording" at bounding box center [661, 420] width 515 height 18
copy link "Medicare 101 Educational Session Recording"
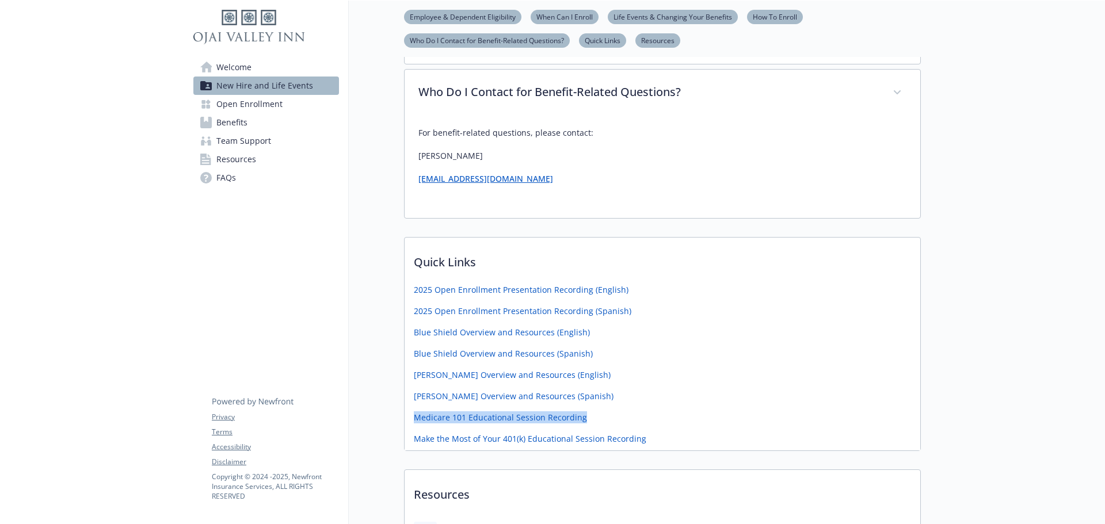
click at [651, 417] on div "Medicare 101 Educational Session Recording" at bounding box center [661, 420] width 515 height 18
click at [542, 419] on link "Medicare 101 Educational Session Recording" at bounding box center [501, 418] width 175 height 14
click at [596, 438] on link "Make the Most of Your 401(k) Educational Session Recording" at bounding box center [531, 440] width 235 height 14
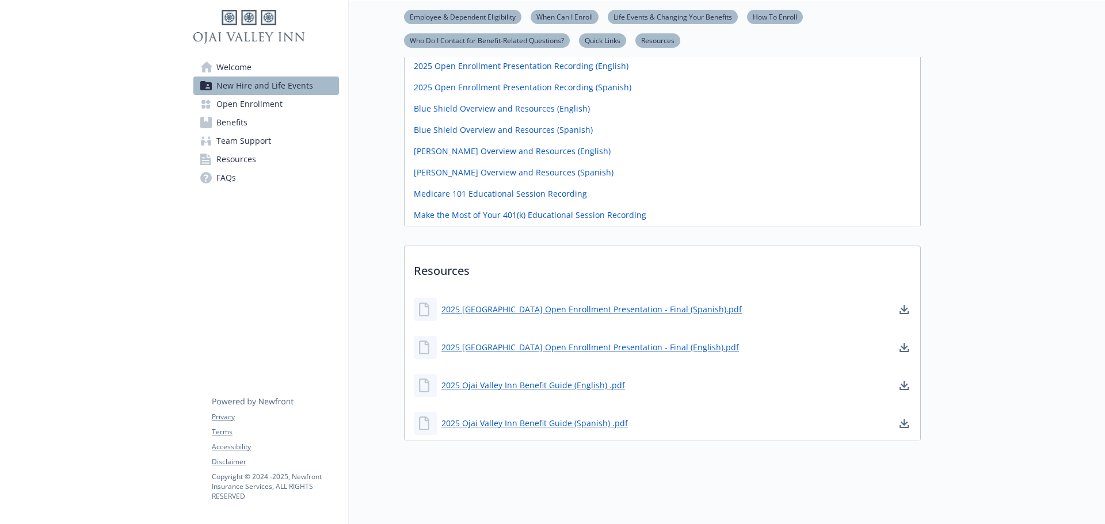
scroll to position [855, 0]
click at [557, 298] on div "2025 [GEOGRAPHIC_DATA] Open Enrollment Presentation - Final (Spanish).pdf" at bounding box center [578, 309] width 328 height 23
click at [561, 303] on link "2025 [GEOGRAPHIC_DATA] Open Enrollment Presentation - Final (Spanish).pdf" at bounding box center [592, 309] width 303 height 14
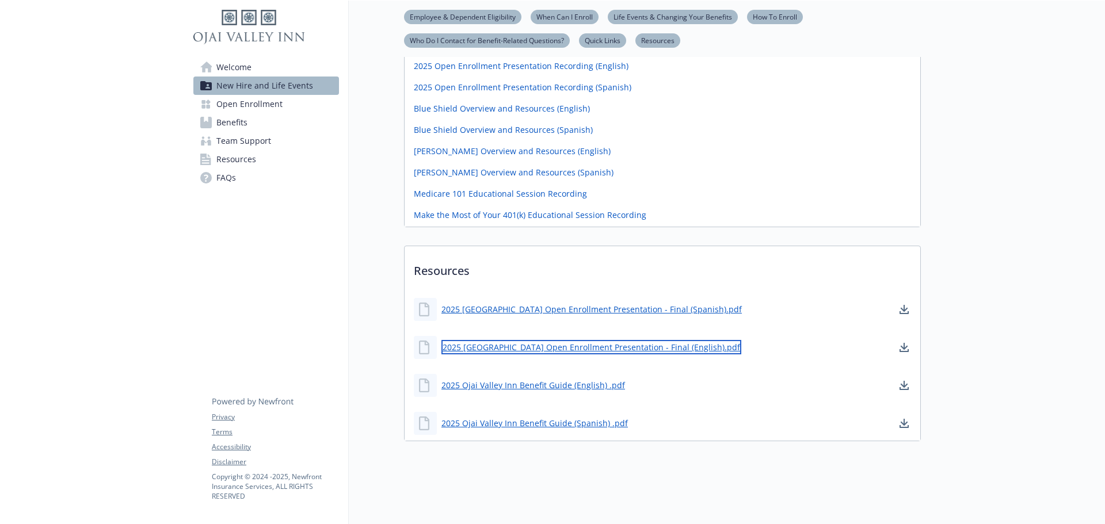
click at [613, 342] on link "2025 [GEOGRAPHIC_DATA] Open Enrollment Presentation - Final (English).pdf" at bounding box center [591, 347] width 300 height 14
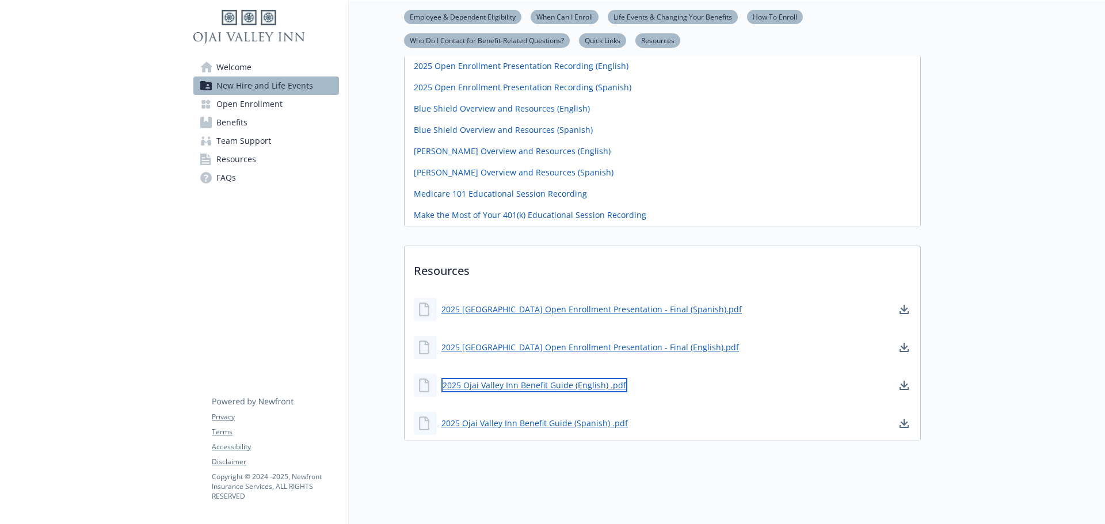
click at [548, 378] on link "2025 Ojai Valley Inn Benefit Guide (English) .pdf" at bounding box center [534, 385] width 186 height 14
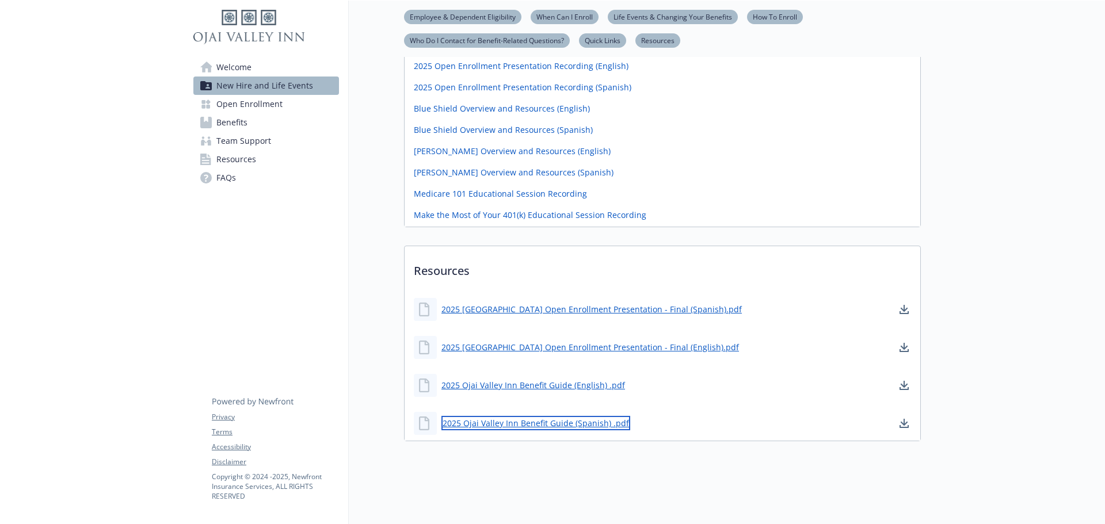
click at [557, 418] on link "2025 Ojai Valley Inn Benefit Guide (Spanish) .pdf" at bounding box center [535, 423] width 189 height 14
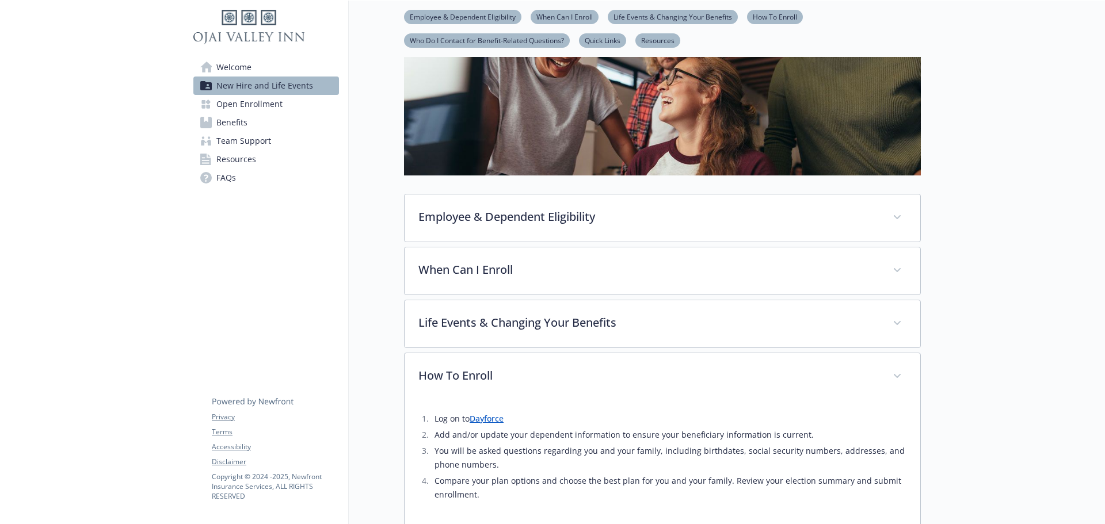
scroll to position [288, 0]
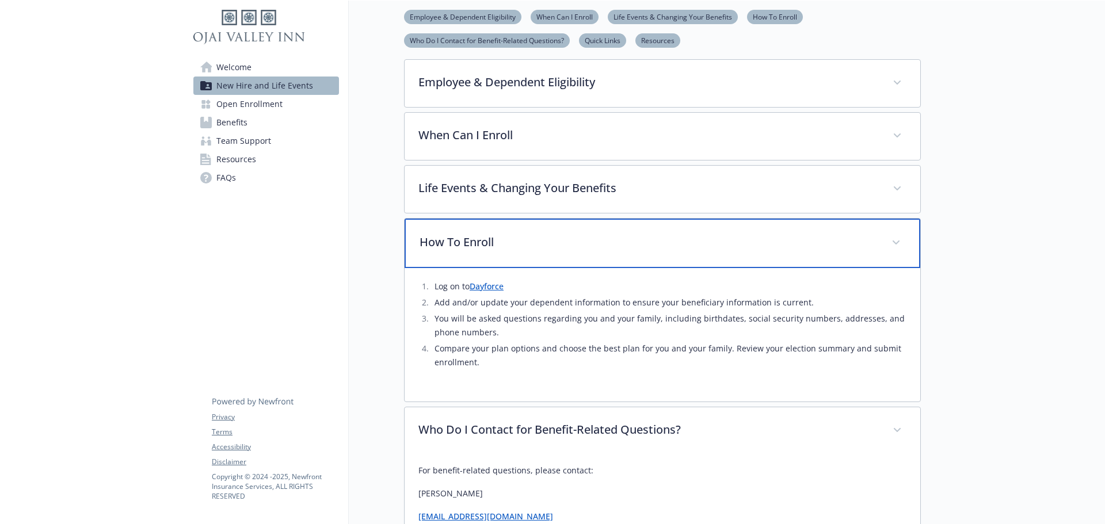
click at [600, 231] on div "How To Enroll" at bounding box center [661, 243] width 515 height 49
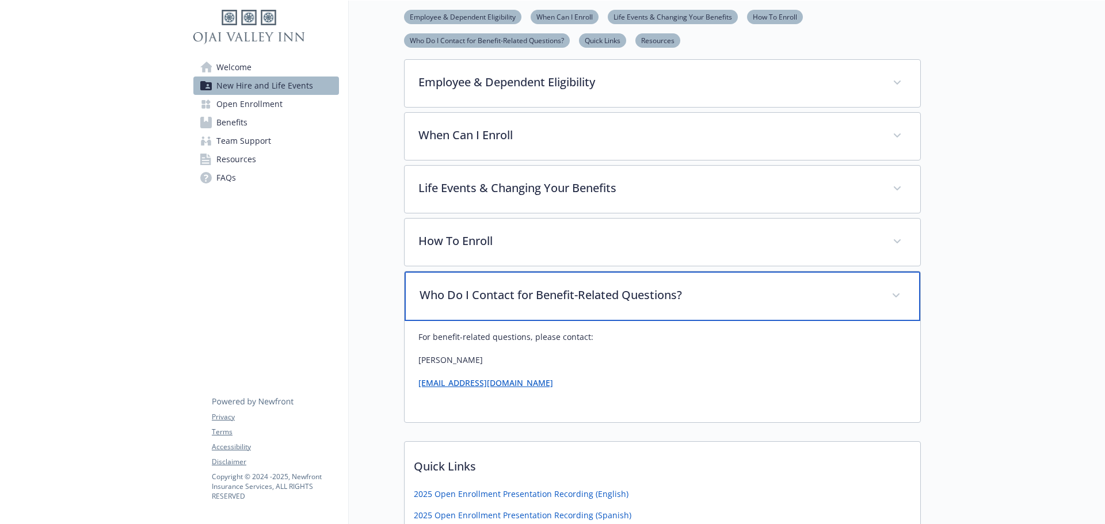
click at [611, 300] on p "Who Do I Contact for Benefit-Related Questions?" at bounding box center [648, 294] width 458 height 17
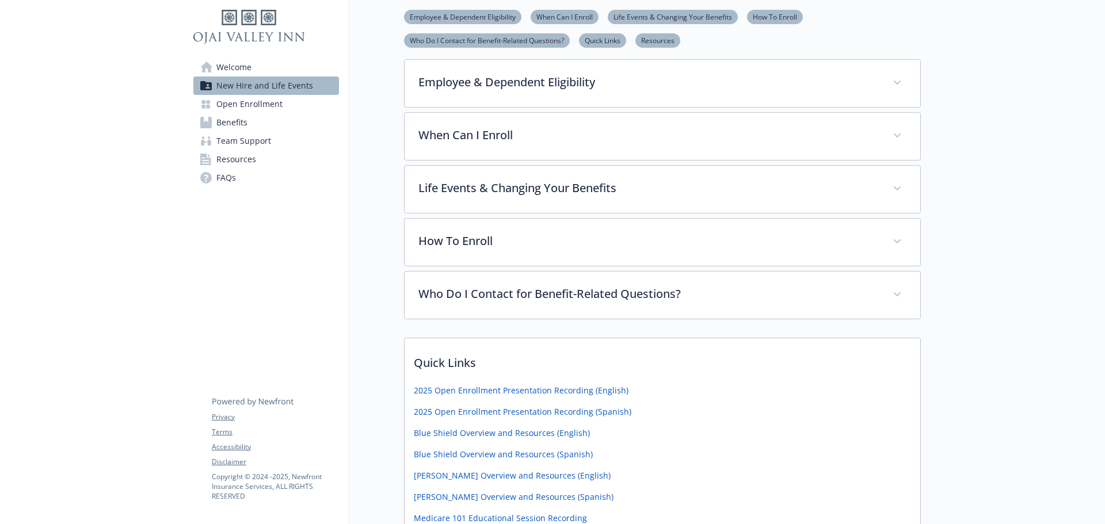
click at [605, 362] on p "Quick Links" at bounding box center [661, 359] width 515 height 43
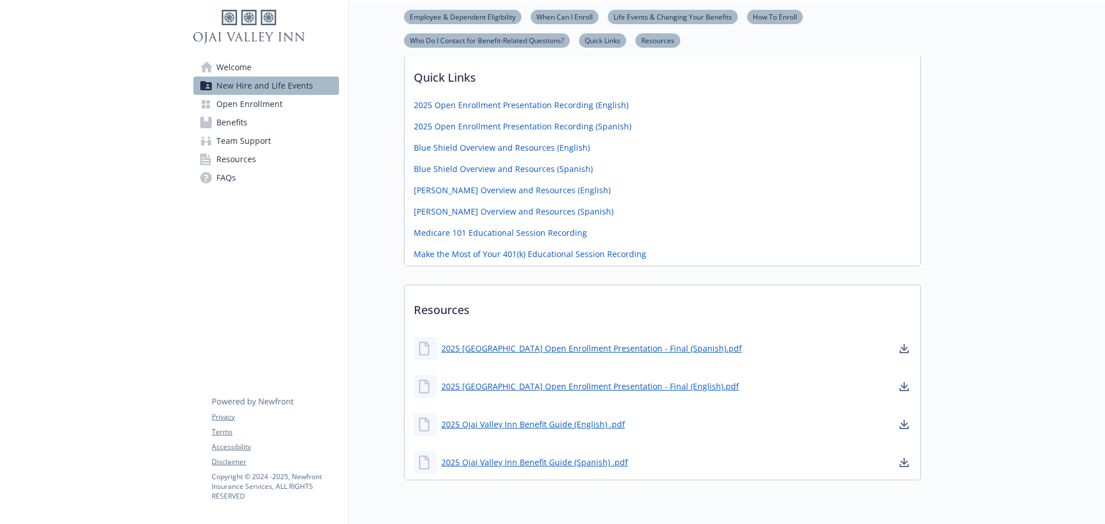
scroll to position [621, 0]
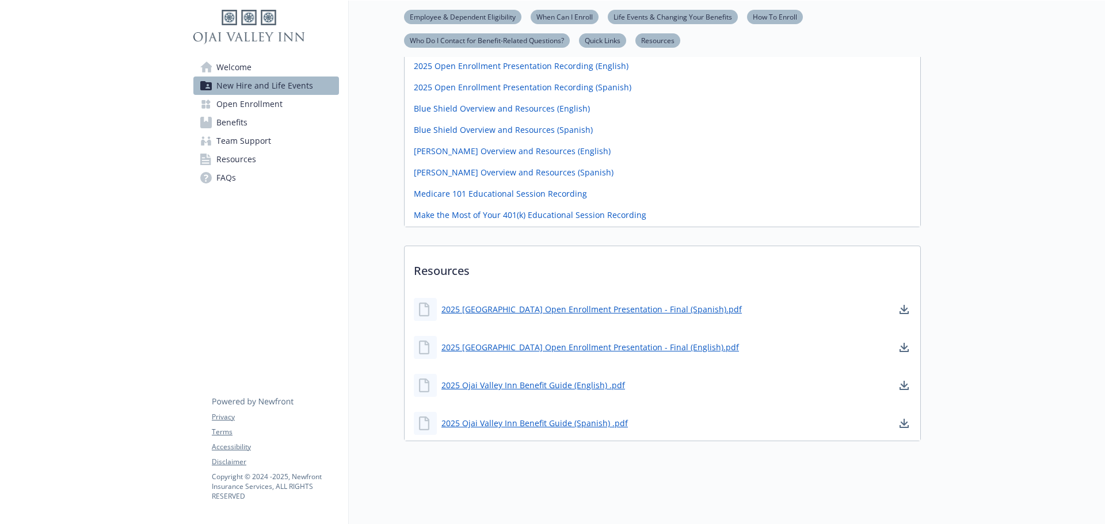
click at [267, 104] on span "Open Enrollment" at bounding box center [249, 104] width 66 height 18
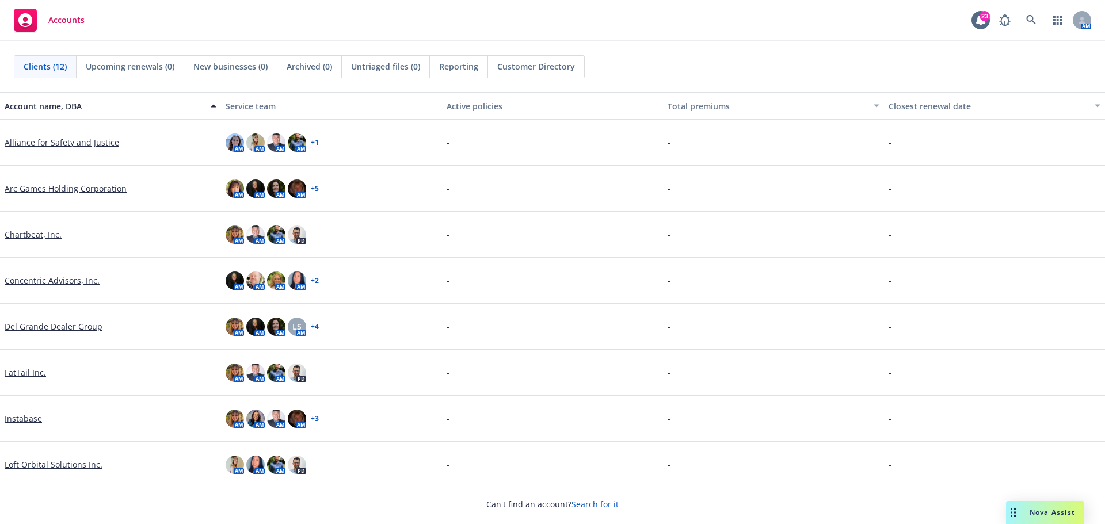
click at [1052, 509] on span "Nova Assist" at bounding box center [1051, 512] width 45 height 10
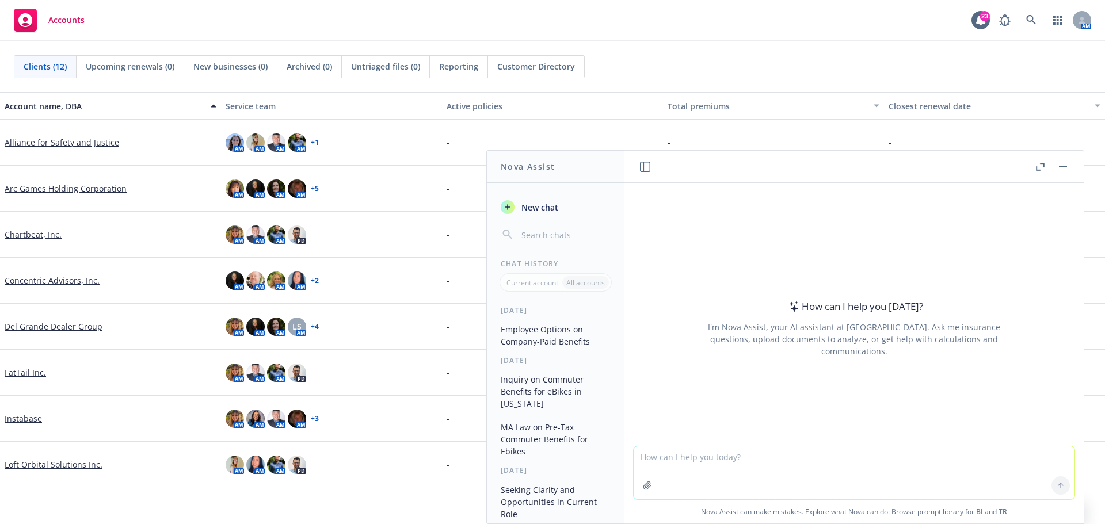
click at [701, 465] on textarea at bounding box center [853, 472] width 441 height 53
paste textarea "Your legal spouse or registered domestic partner or Your dependent children (in…"
type textarea "Please clean up grammar errors in :Your legal spouse or registered domestic par…"
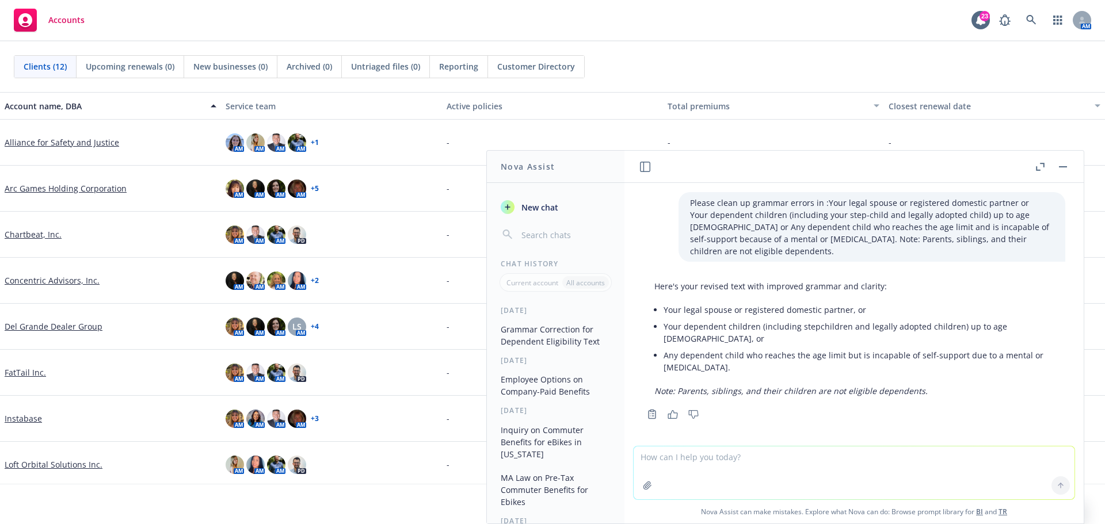
click at [915, 385] on em "Note: Parents, siblings, and their children are not eligible dependents." at bounding box center [790, 390] width 273 height 11
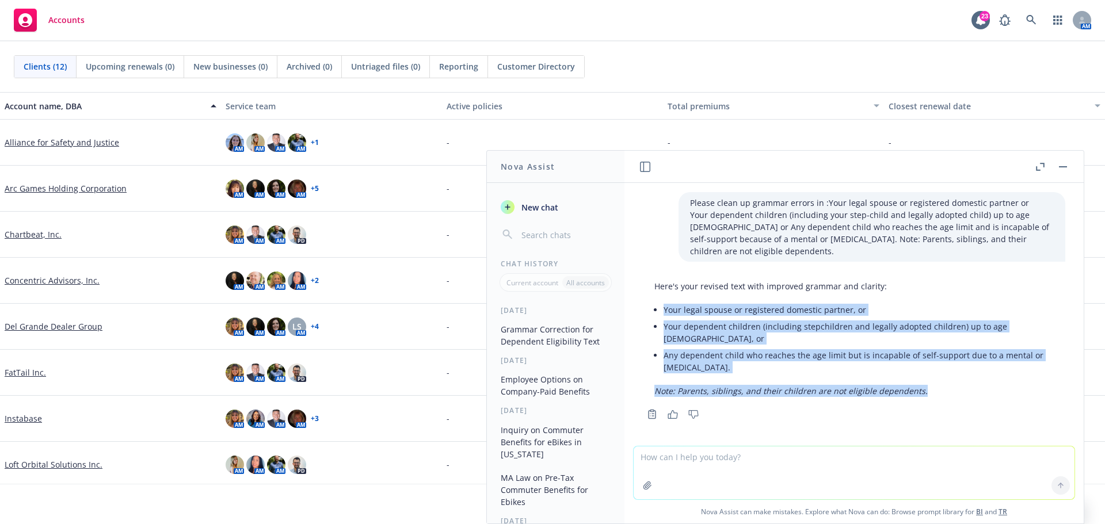
drag, startPoint x: 921, startPoint y: 369, endPoint x: 662, endPoint y: 297, distance: 269.1
click at [662, 297] on div "Here's your revised text with improved grammar and clarity: Your legal spouse o…" at bounding box center [854, 339] width 422 height 126
copy div "Your legal spouse or registered domestic partner, or Your dependent children (i…"
click at [645, 164] on icon "button" at bounding box center [645, 167] width 10 height 10
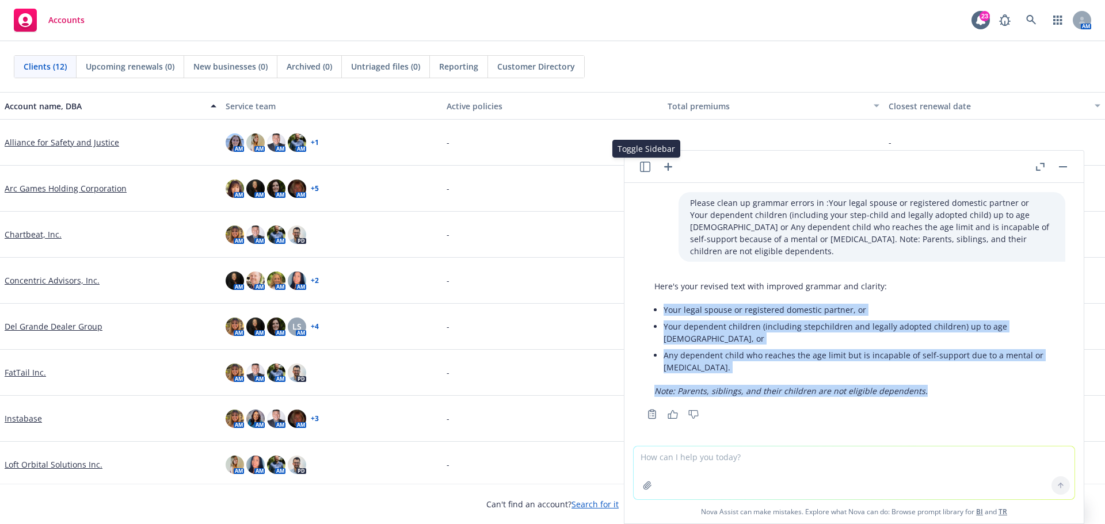
click at [645, 164] on icon "button" at bounding box center [645, 167] width 10 height 10
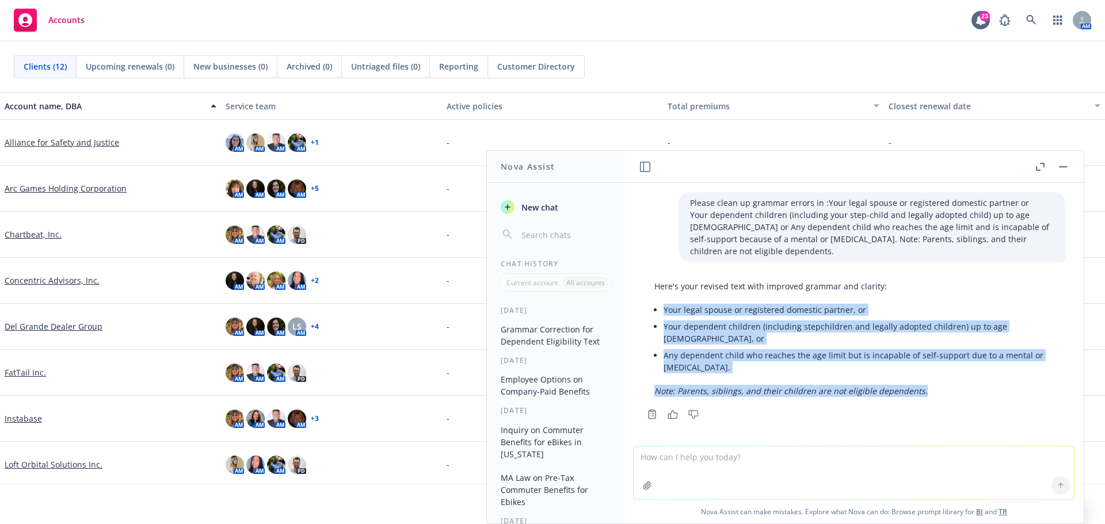
click at [549, 203] on span "New chat" at bounding box center [538, 207] width 39 height 12
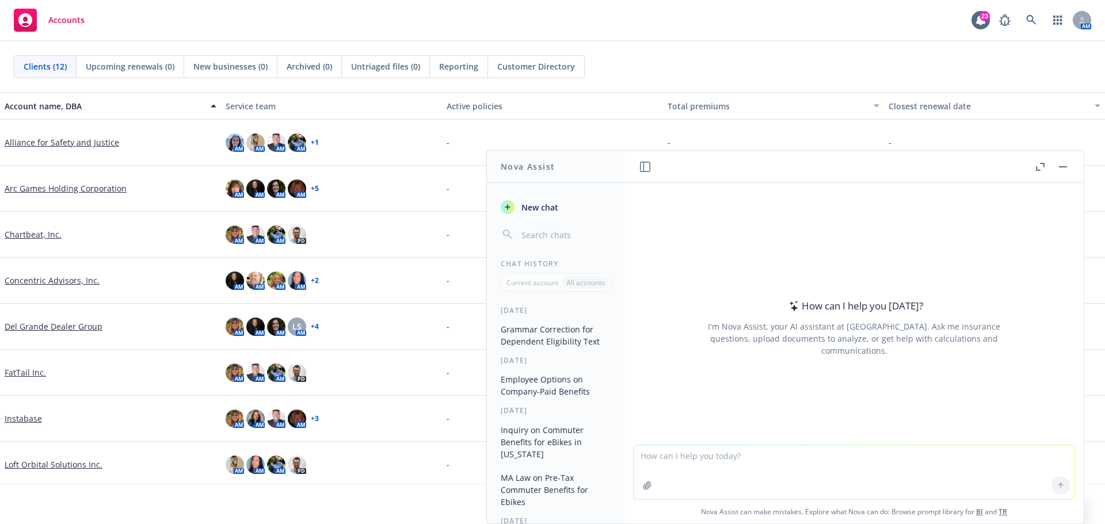
click at [706, 465] on textarea at bounding box center [853, 472] width 441 height 54
click at [645, 163] on icon "button" at bounding box center [645, 167] width 10 height 10
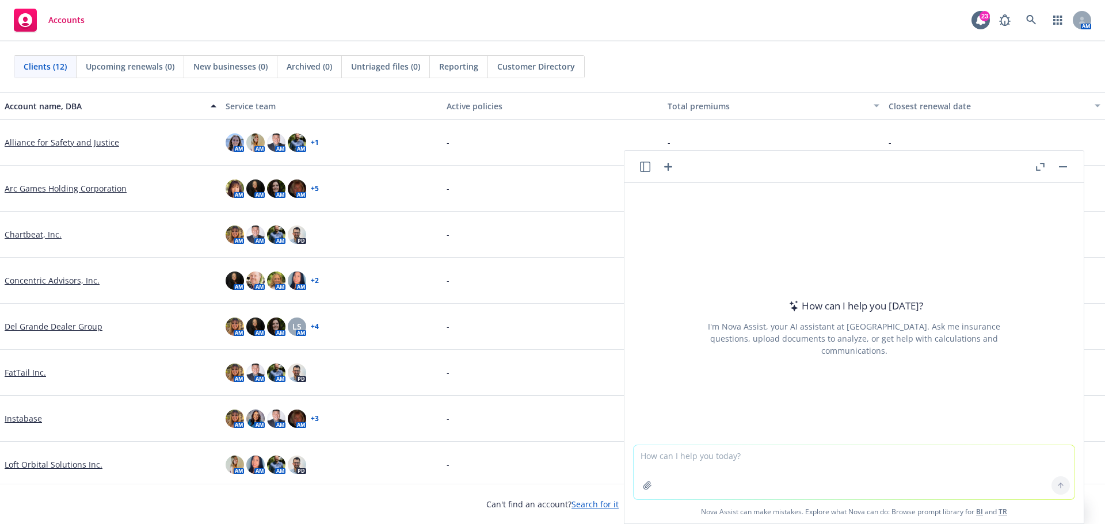
click at [717, 461] on textarea at bounding box center [853, 472] width 441 height 54
paste textarea "Log on to Dayforce Add and/or update your dependent information to ensure your …"
type textarea "Clean up any grammar errors in : Log on to Dayforce Add and/or update your depe…"
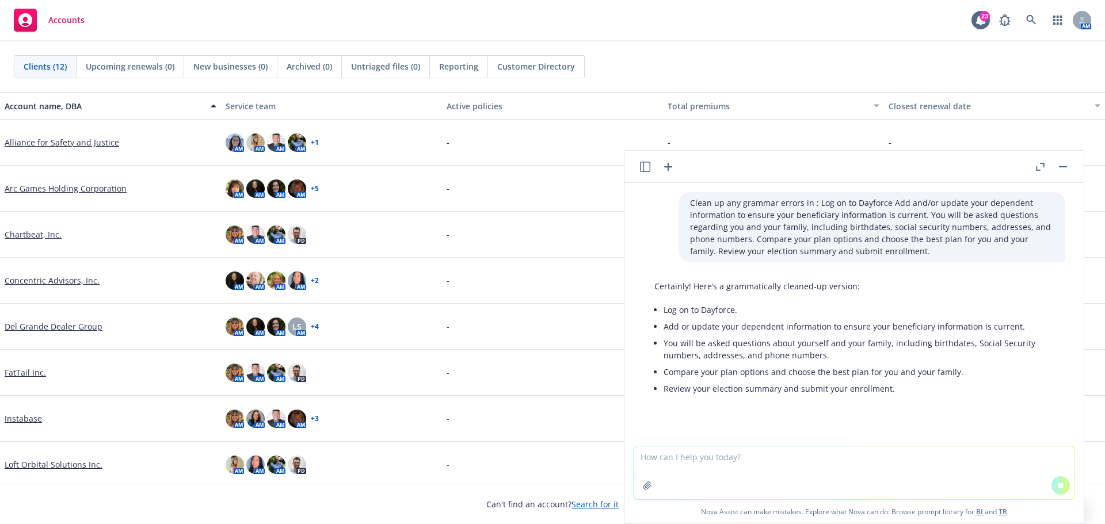
scroll to position [4, 0]
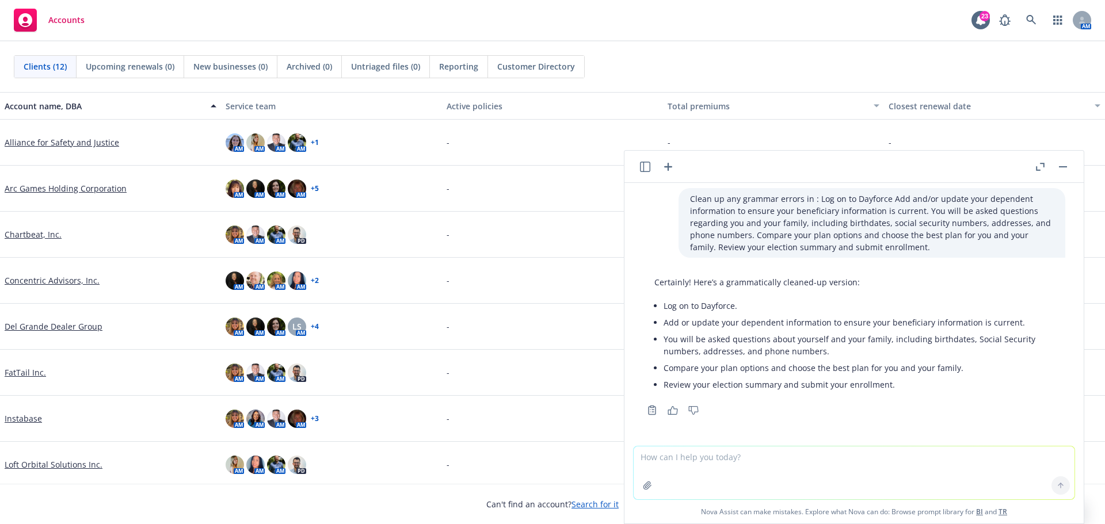
click at [890, 383] on li "Review your election summary and submit your enrollment." at bounding box center [858, 384] width 390 height 17
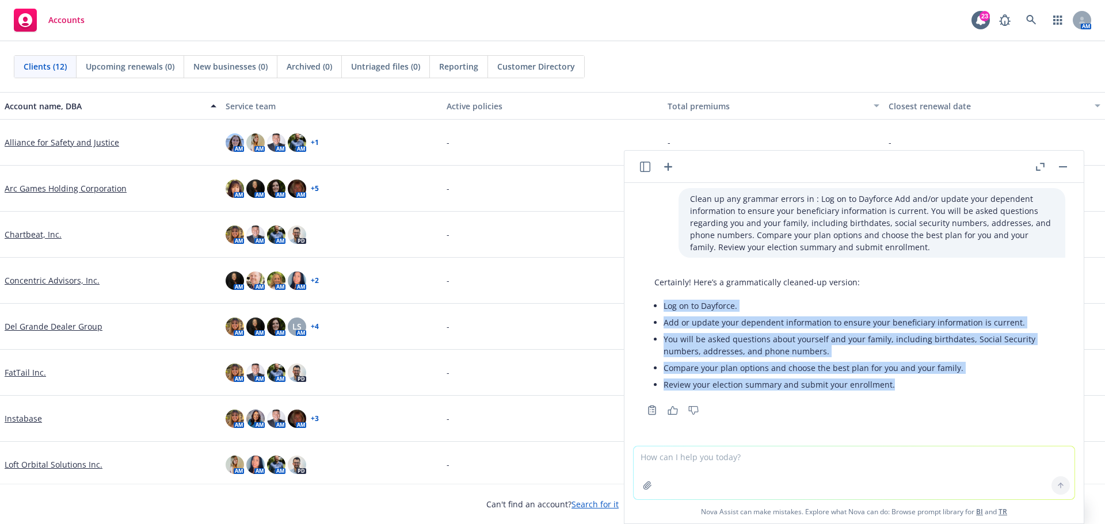
drag, startPoint x: 891, startPoint y: 387, endPoint x: 663, endPoint y: 300, distance: 243.6
click at [663, 300] on ul "Log on to Dayforce. Add or update your dependent information to ensure your ben…" at bounding box center [858, 344] width 390 height 95
copy ul "Log on to Dayforce. Add or update your dependent information to ensure your ben…"
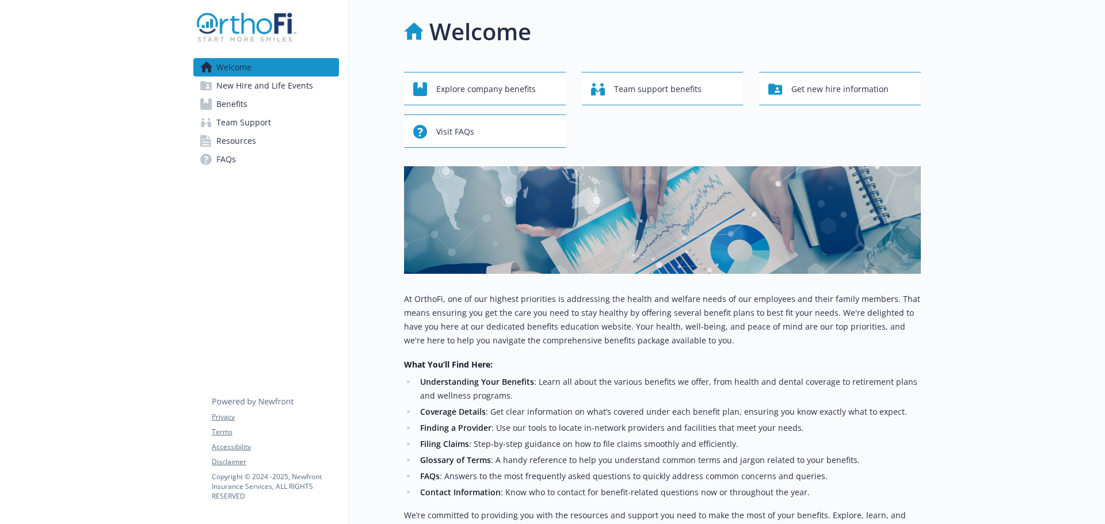
click at [261, 90] on span "New Hire and Life Events" at bounding box center [264, 86] width 97 height 18
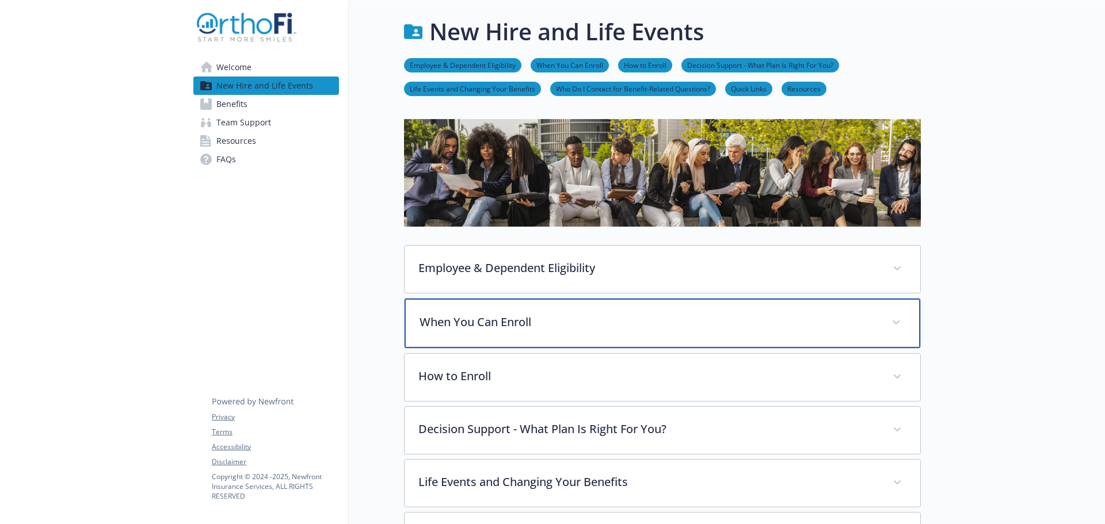
click at [616, 318] on p "When You Can Enroll" at bounding box center [648, 322] width 458 height 17
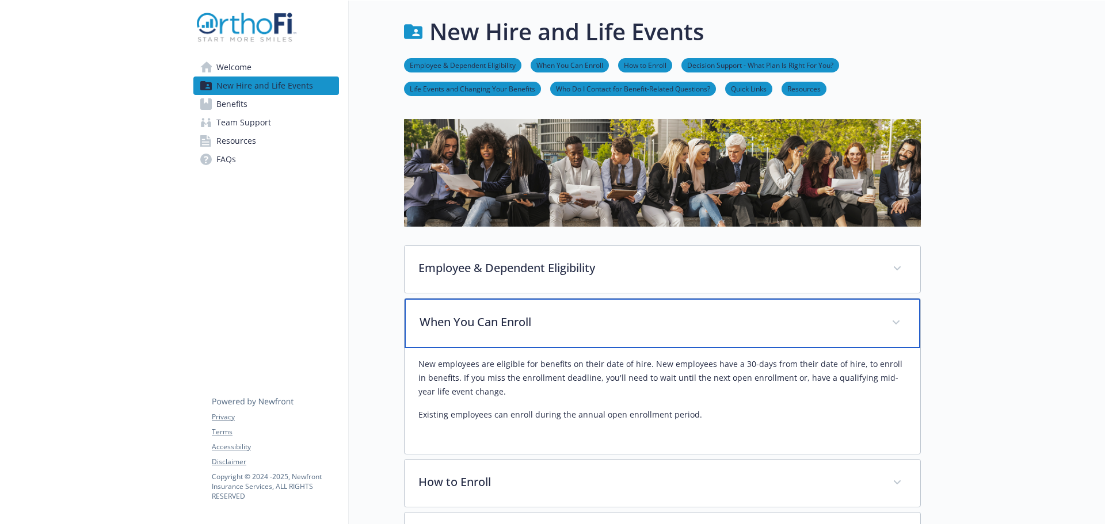
click at [616, 318] on p "When You Can Enroll" at bounding box center [648, 322] width 458 height 17
